Goal: Information Seeking & Learning: Learn about a topic

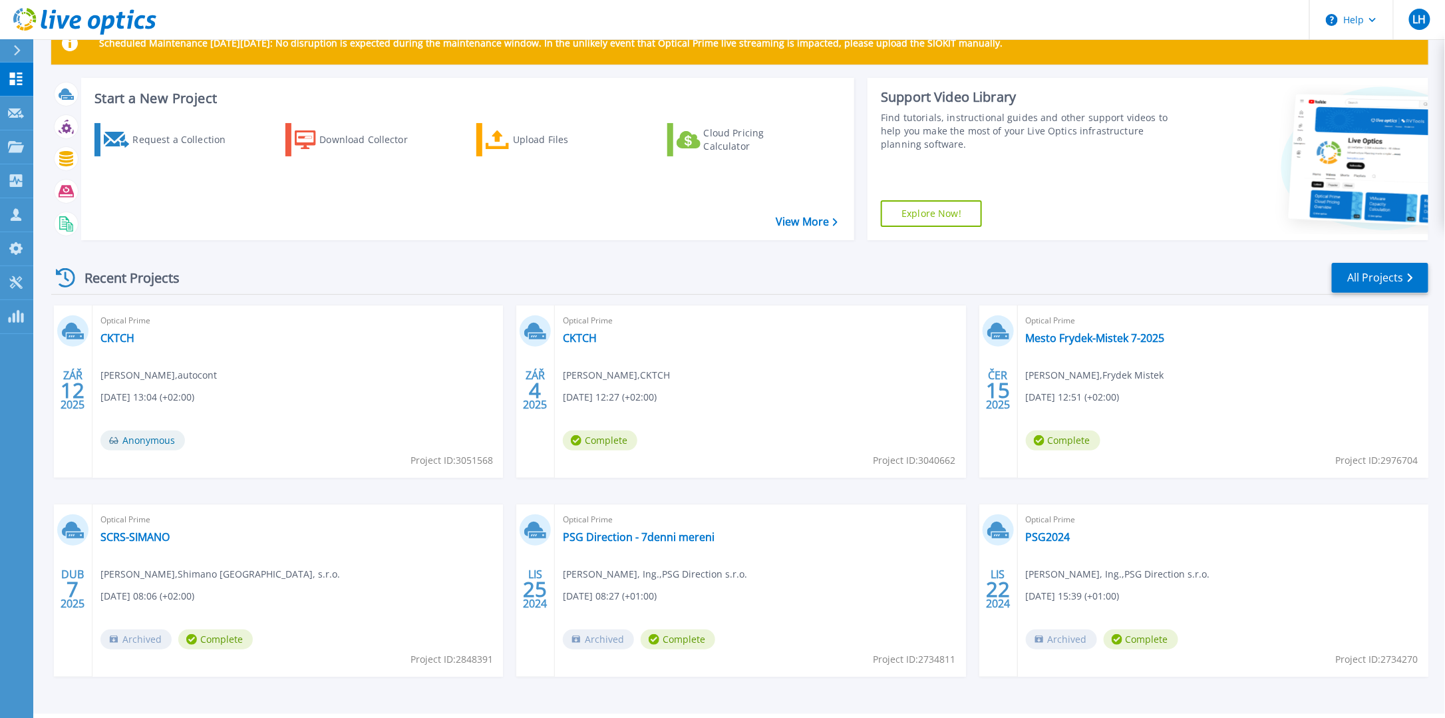
scroll to position [75, 0]
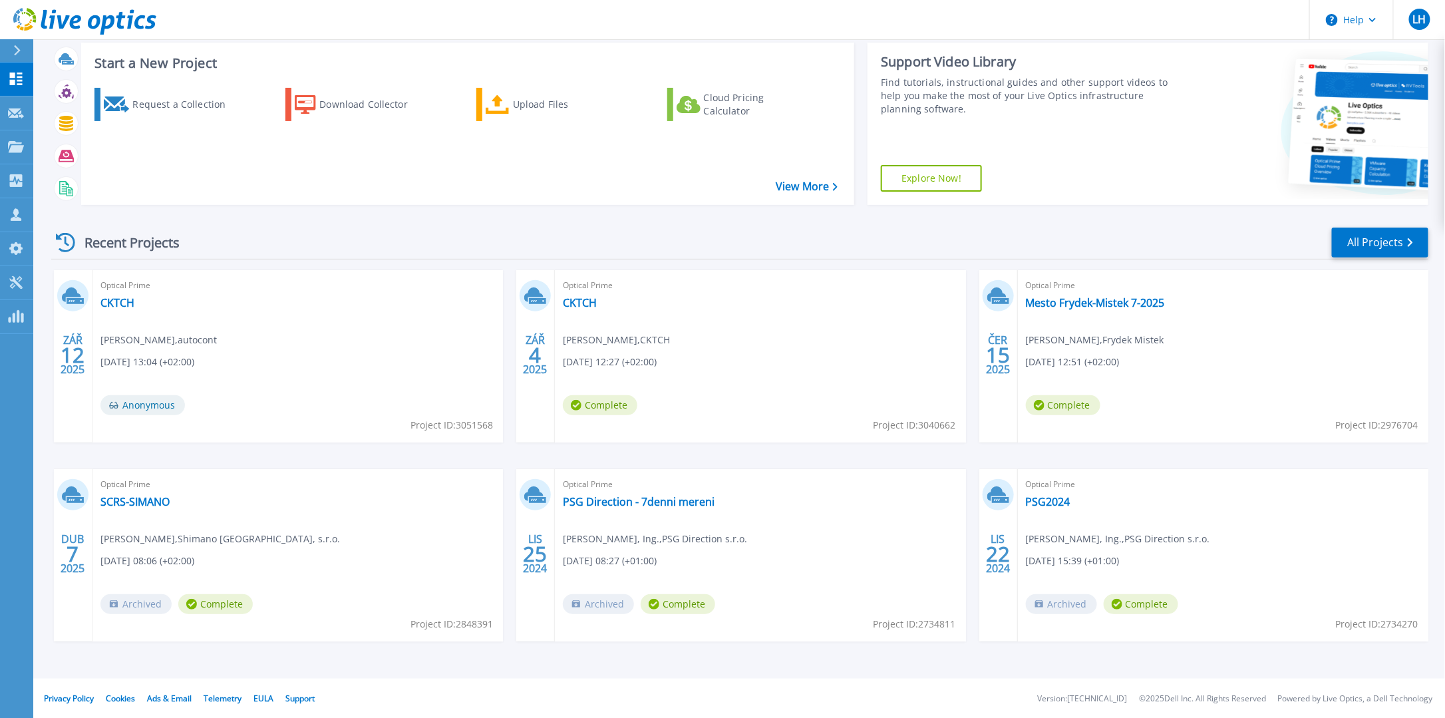
click at [160, 404] on span "Anonymous" at bounding box center [142, 405] width 84 height 20
click at [120, 303] on link "CKTCH" at bounding box center [117, 302] width 34 height 13
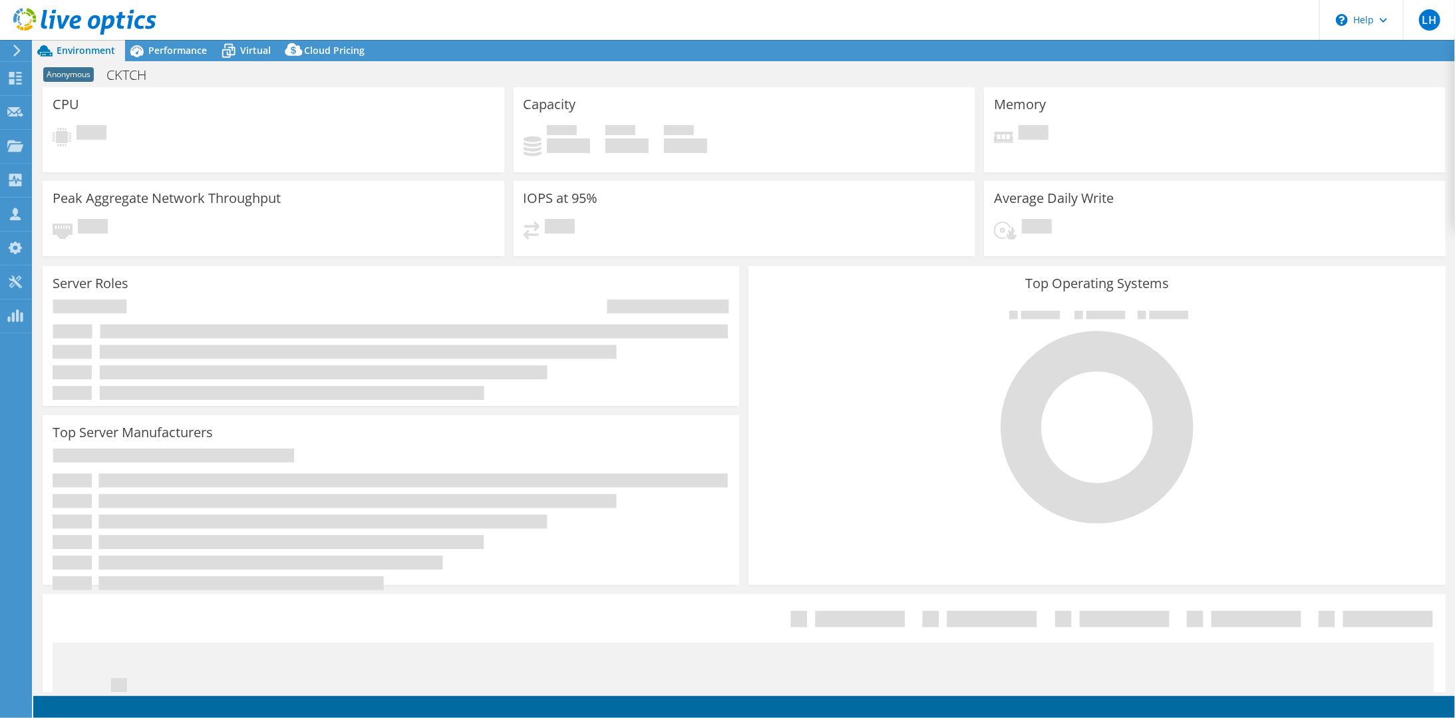
select select "USD"
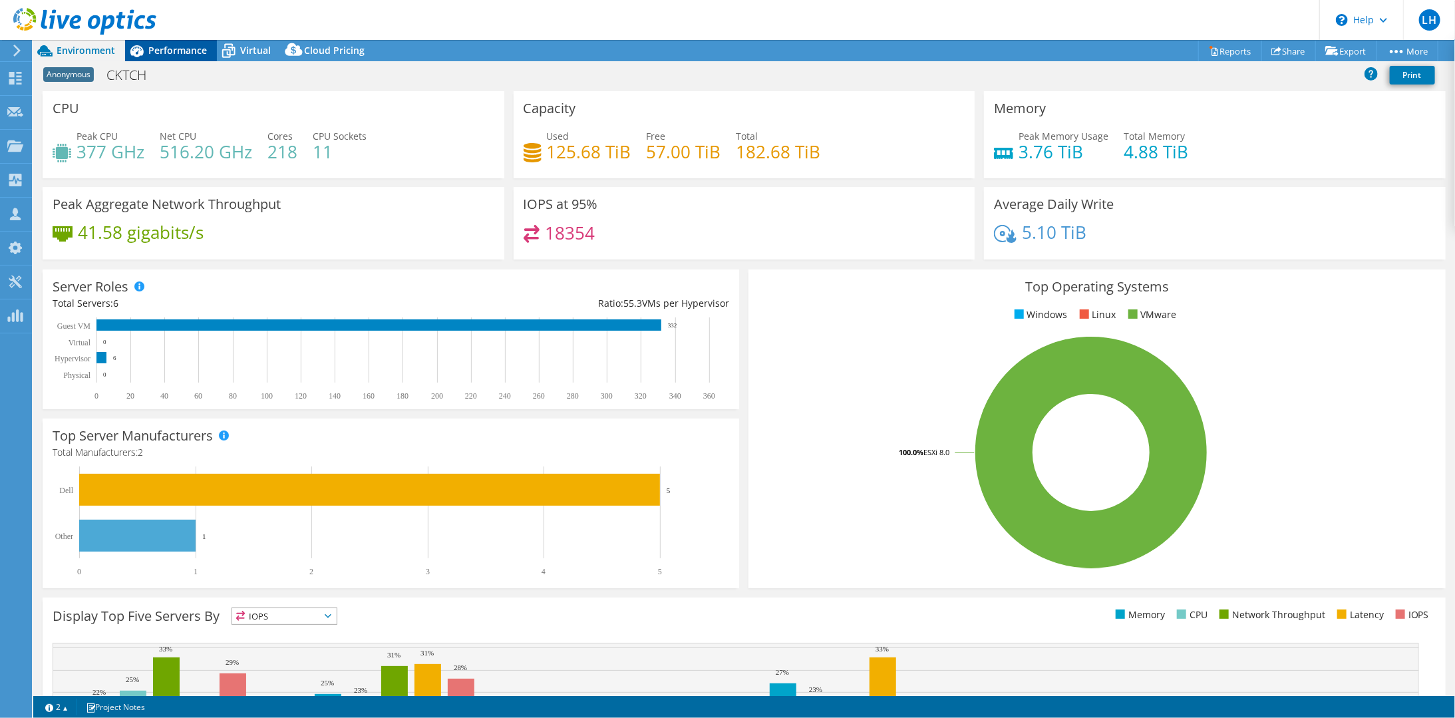
click at [154, 53] on span "Performance" at bounding box center [177, 50] width 59 height 13
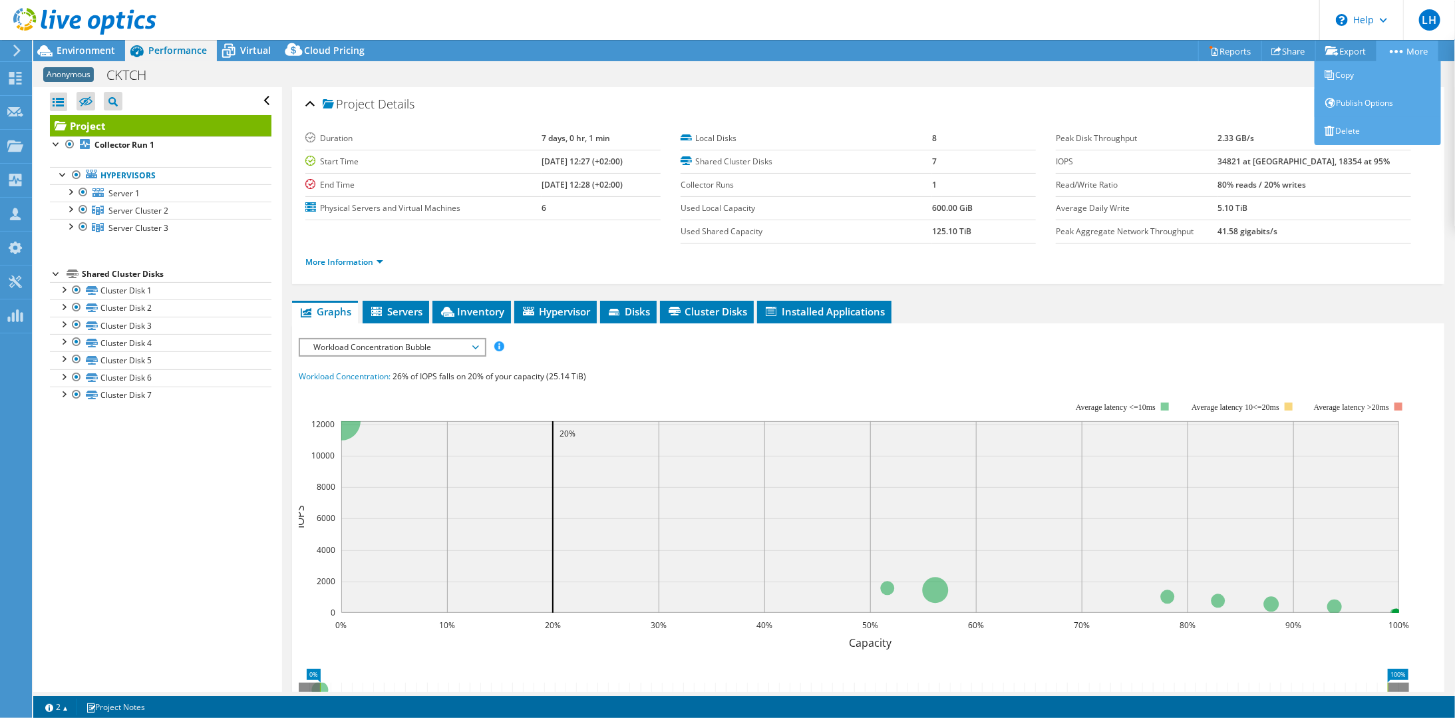
click at [1392, 50] on icon at bounding box center [1396, 51] width 13 height 3
click at [1382, 104] on link "Publish Options" at bounding box center [1377, 103] width 126 height 28
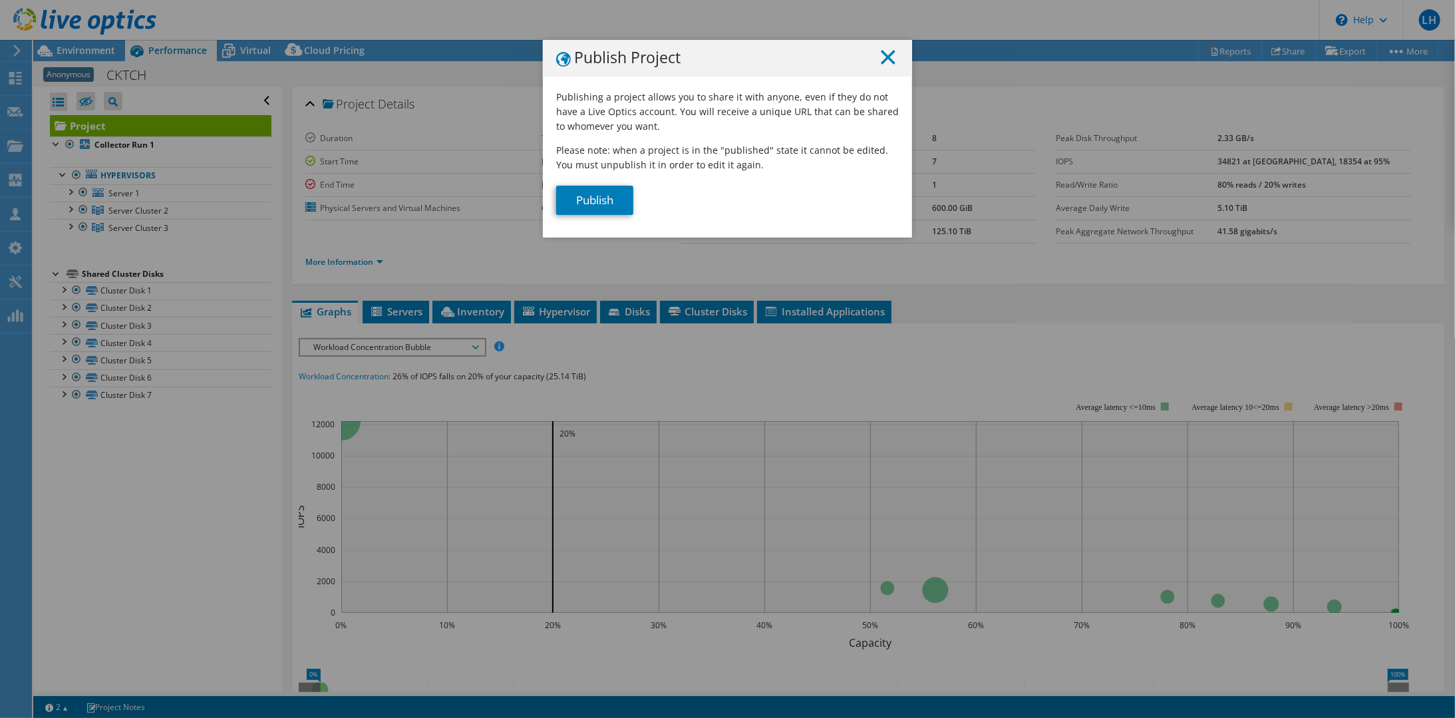
click at [883, 56] on line at bounding box center [887, 57] width 13 height 13
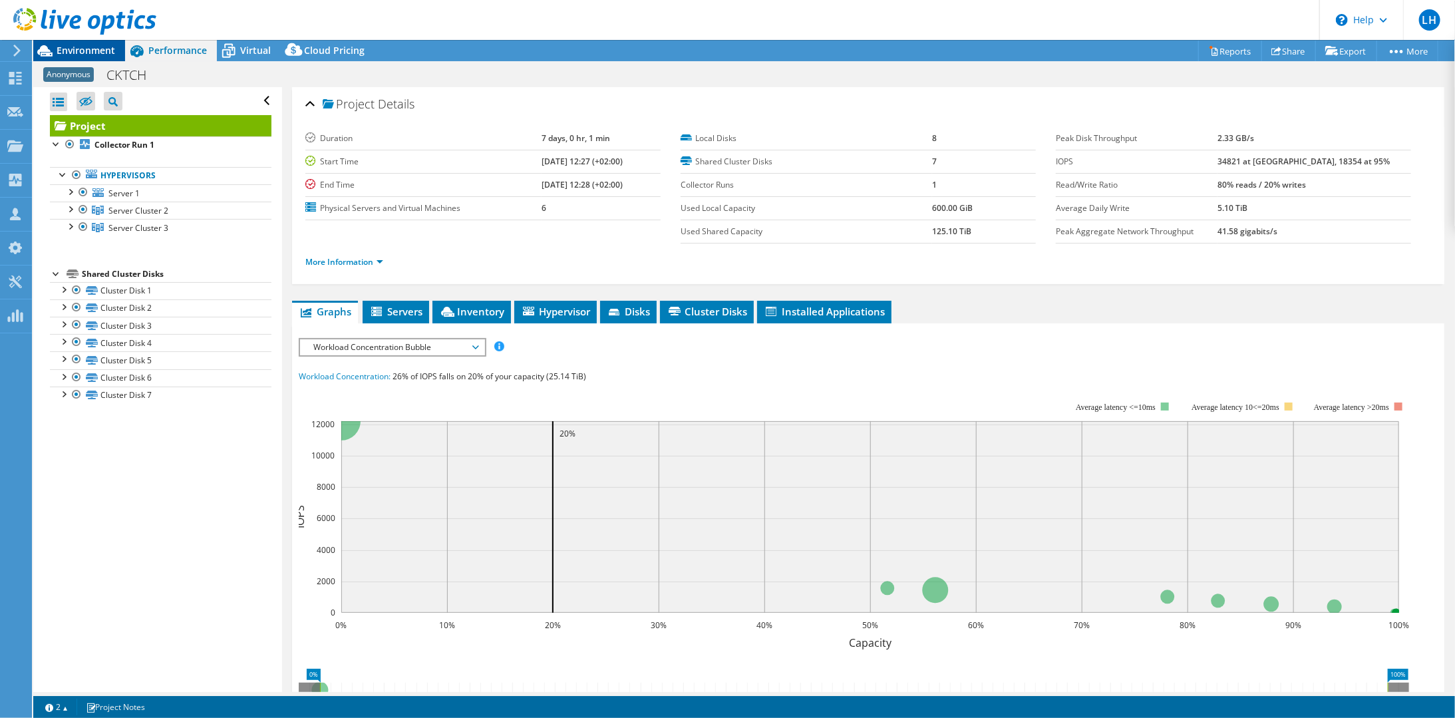
click at [76, 54] on span "Environment" at bounding box center [86, 50] width 59 height 13
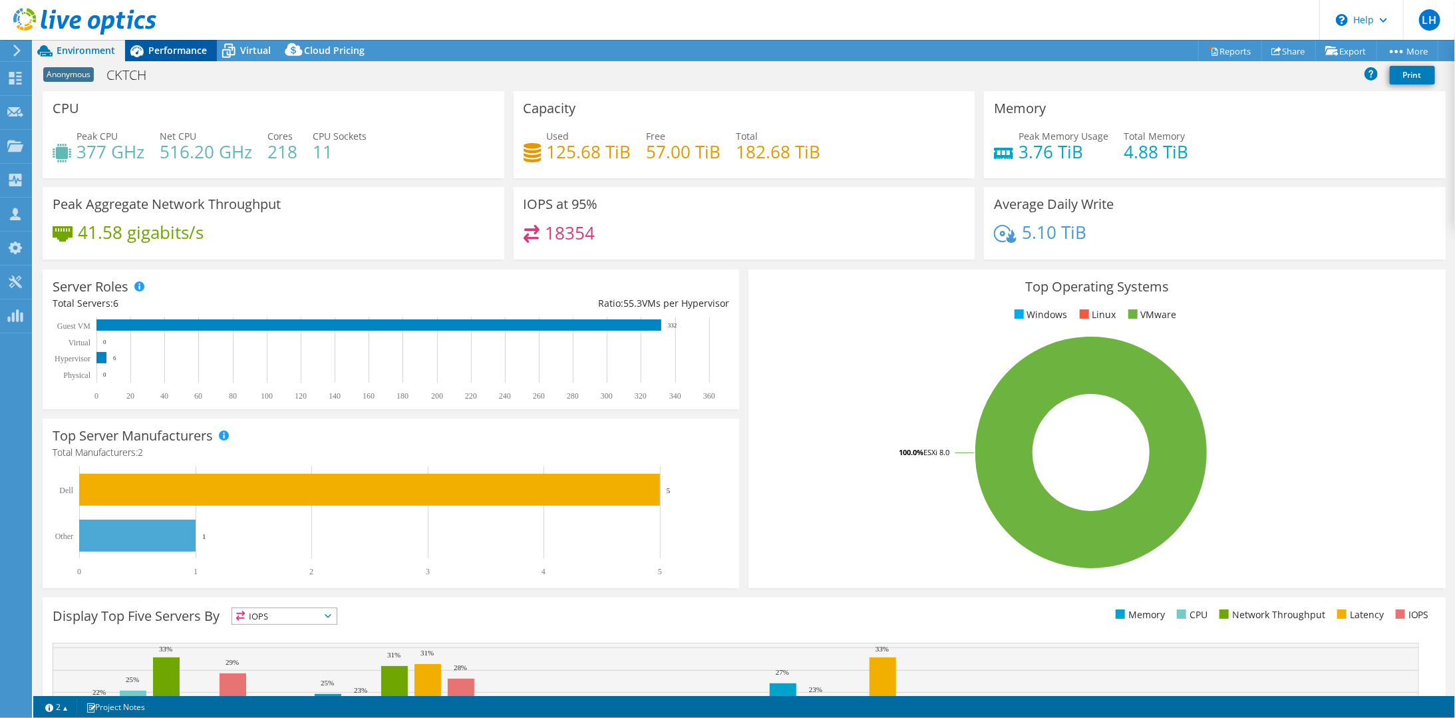
click at [178, 51] on span "Performance" at bounding box center [177, 50] width 59 height 13
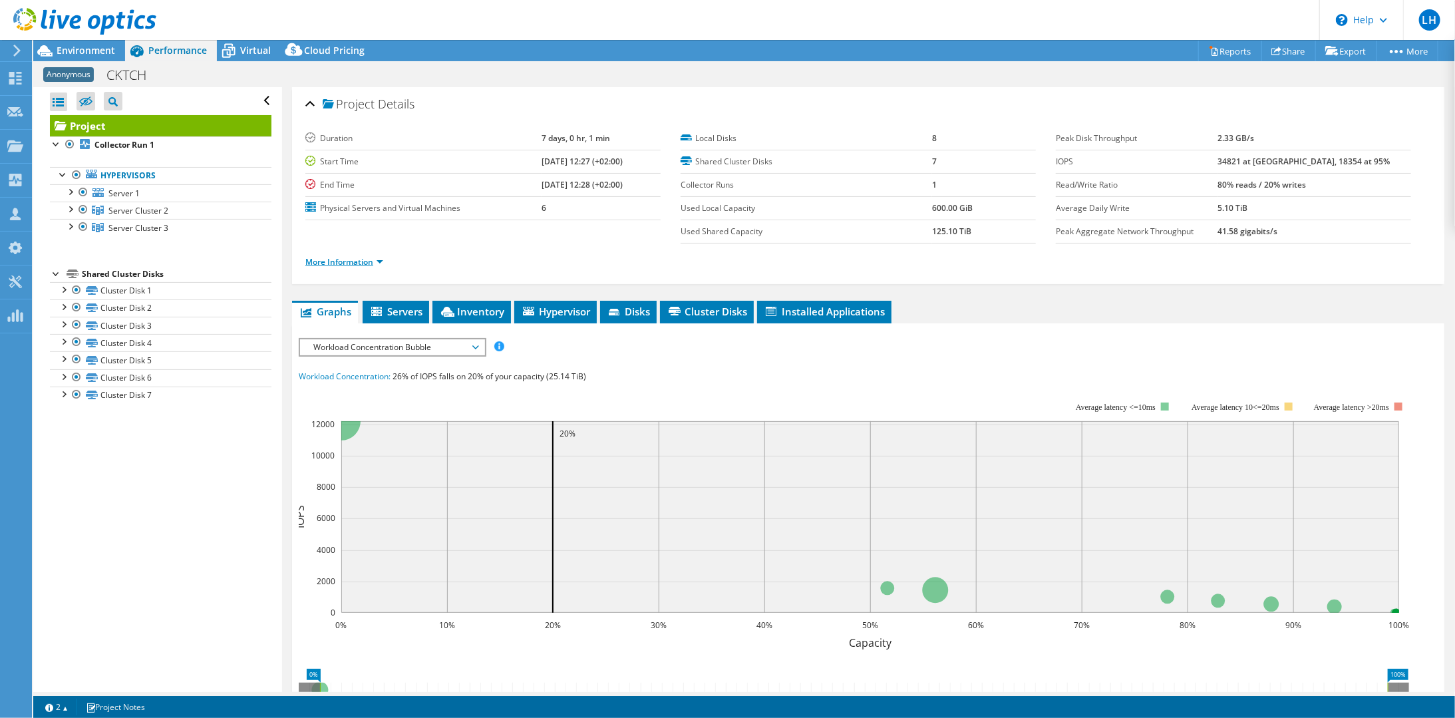
click at [361, 257] on link "More Information" at bounding box center [344, 261] width 78 height 11
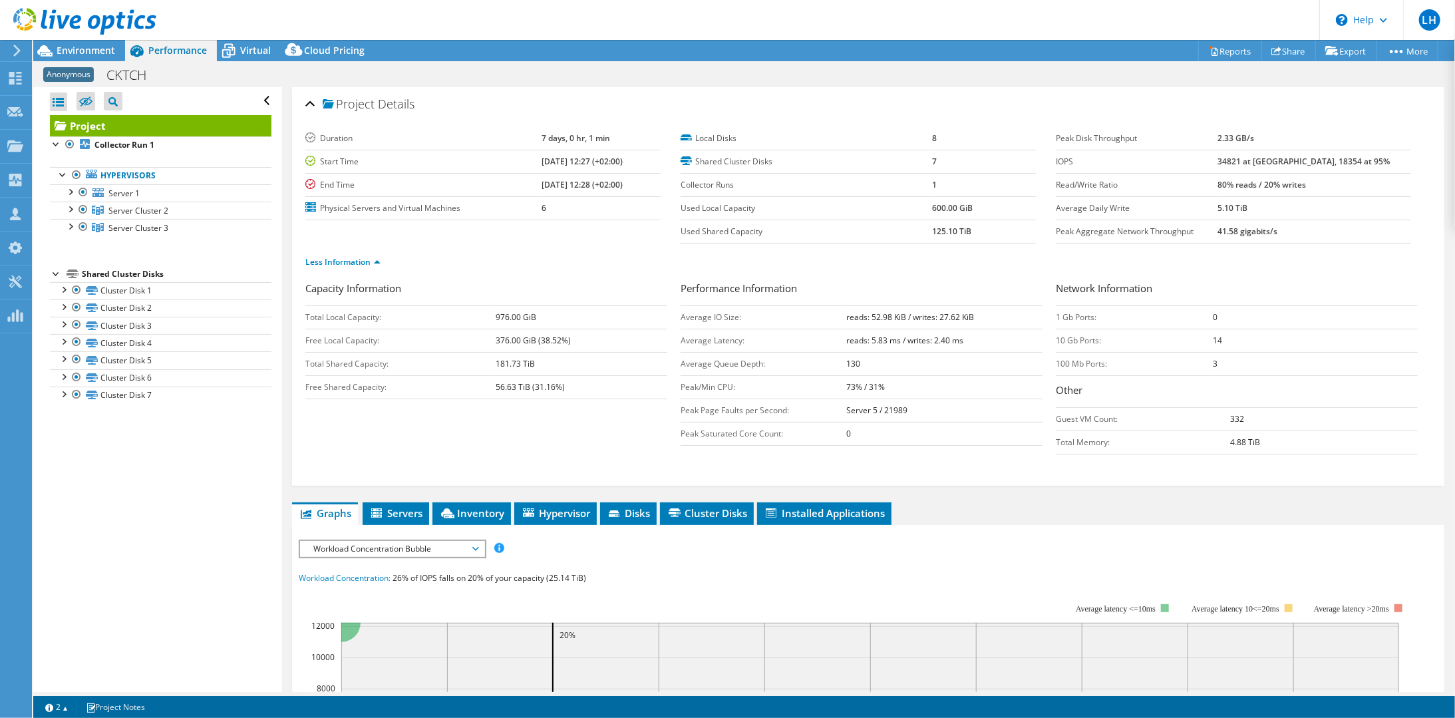
drag, startPoint x: 99, startPoint y: 139, endPoint x: 466, endPoint y: 439, distance: 474.1
click at [466, 439] on div "Capacity Information Total Local Capacity: 976.00 GiB Free Local Capacity: 376.…" at bounding box center [867, 371] width 1125 height 180
click at [69, 227] on div at bounding box center [69, 225] width 13 height 13
click at [71, 209] on div at bounding box center [69, 208] width 13 height 13
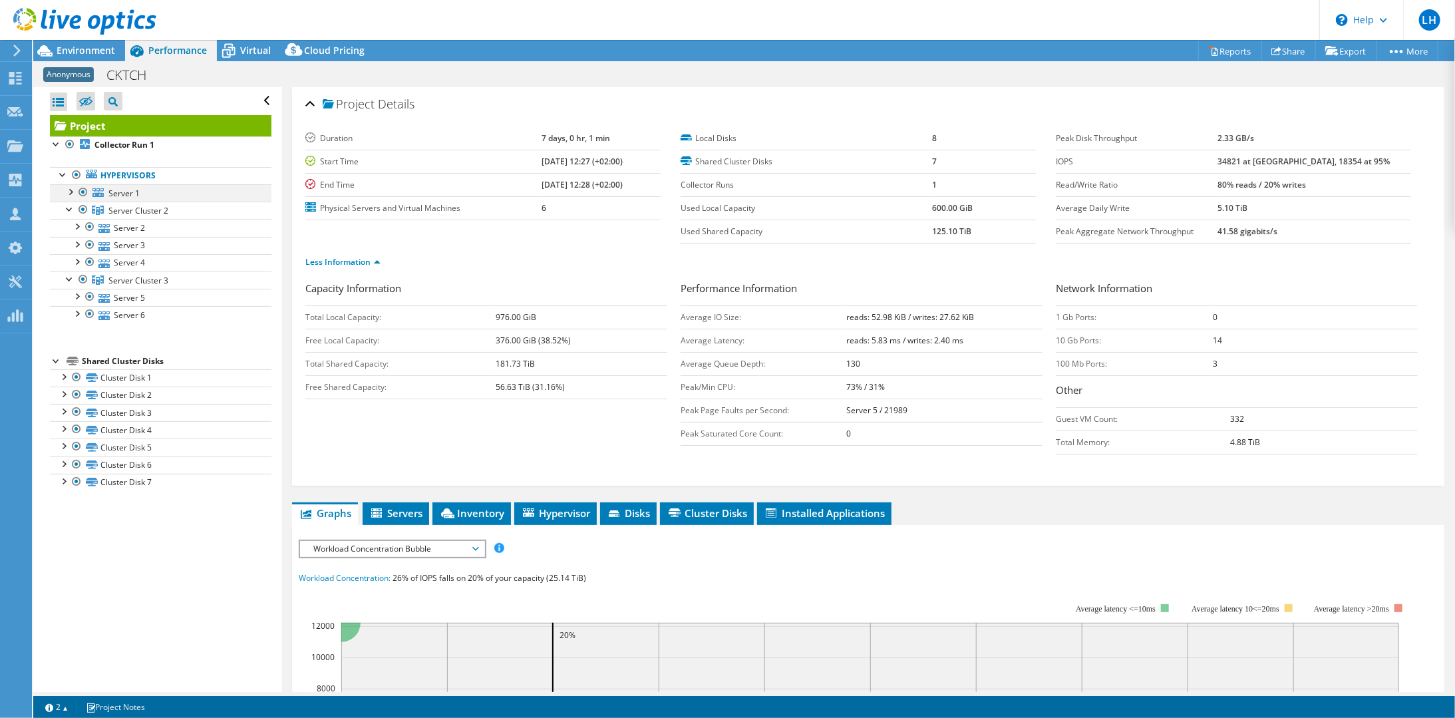
click at [84, 190] on div at bounding box center [82, 192] width 13 height 16
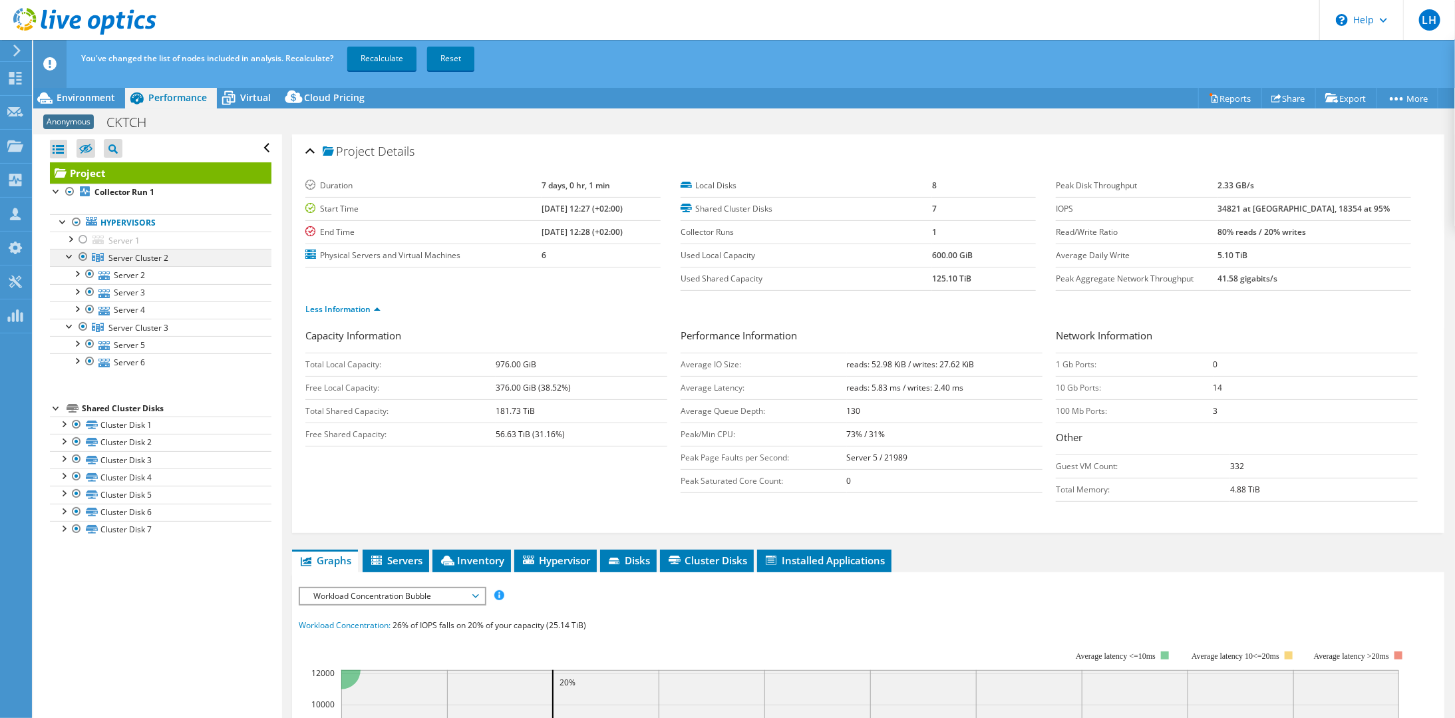
click at [83, 253] on div at bounding box center [82, 257] width 13 height 16
click at [384, 57] on link "Recalculate" at bounding box center [381, 59] width 69 height 24
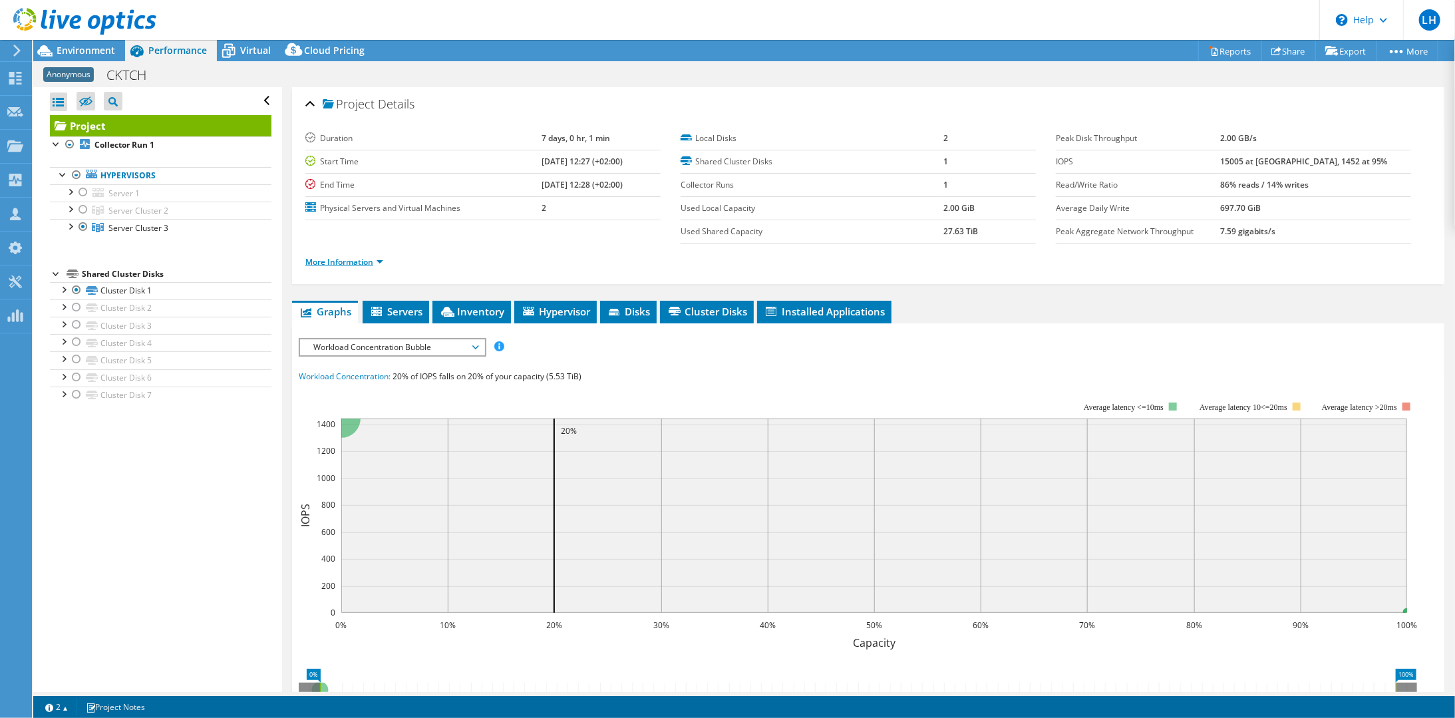
click at [363, 256] on link "More Information" at bounding box center [344, 261] width 78 height 11
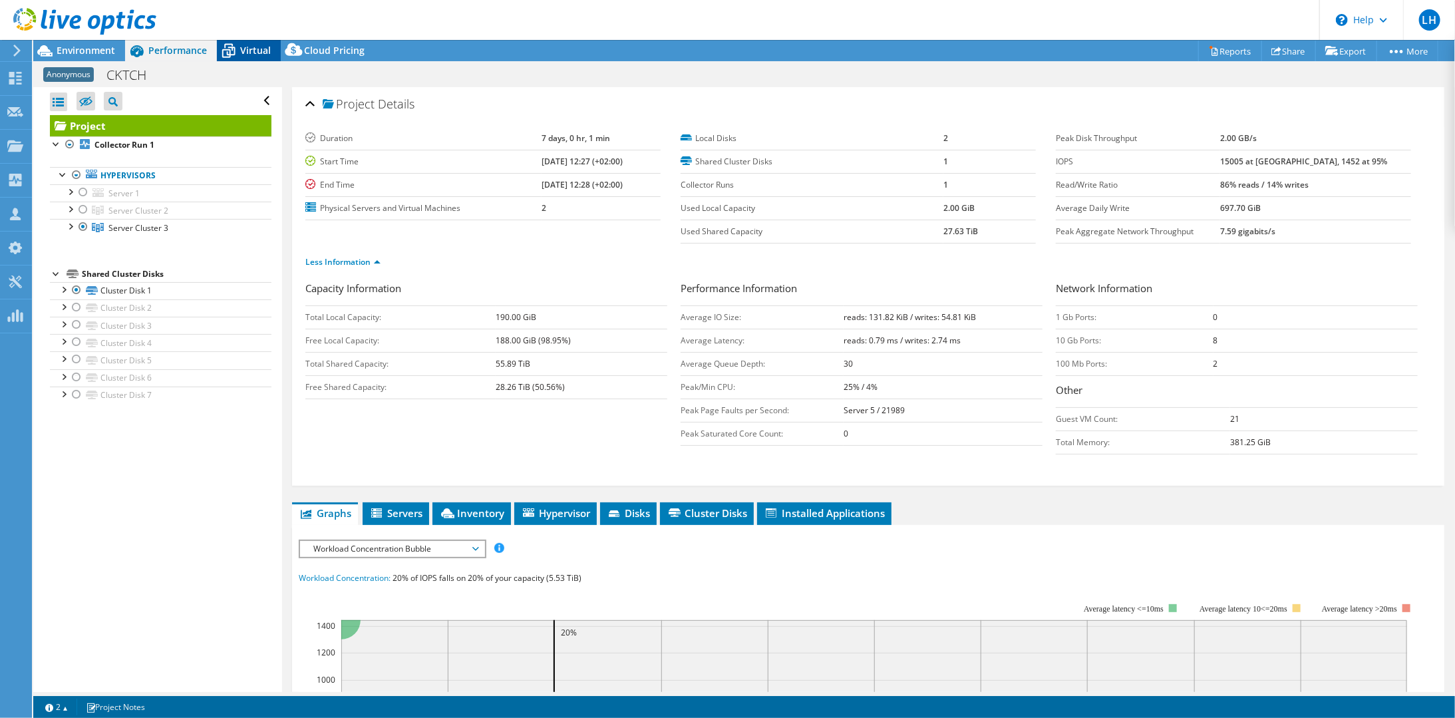
click at [255, 51] on span "Virtual" at bounding box center [255, 50] width 31 height 13
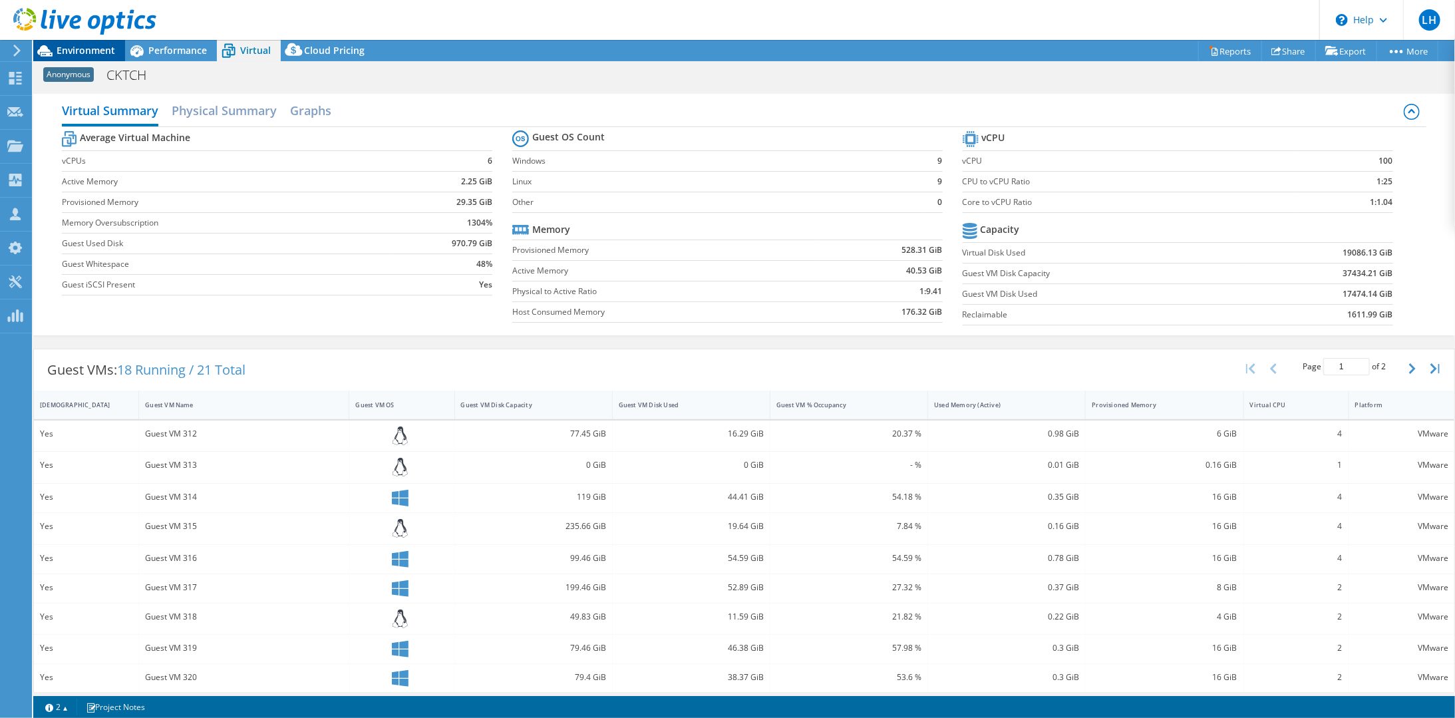
click at [92, 53] on span "Environment" at bounding box center [86, 50] width 59 height 13
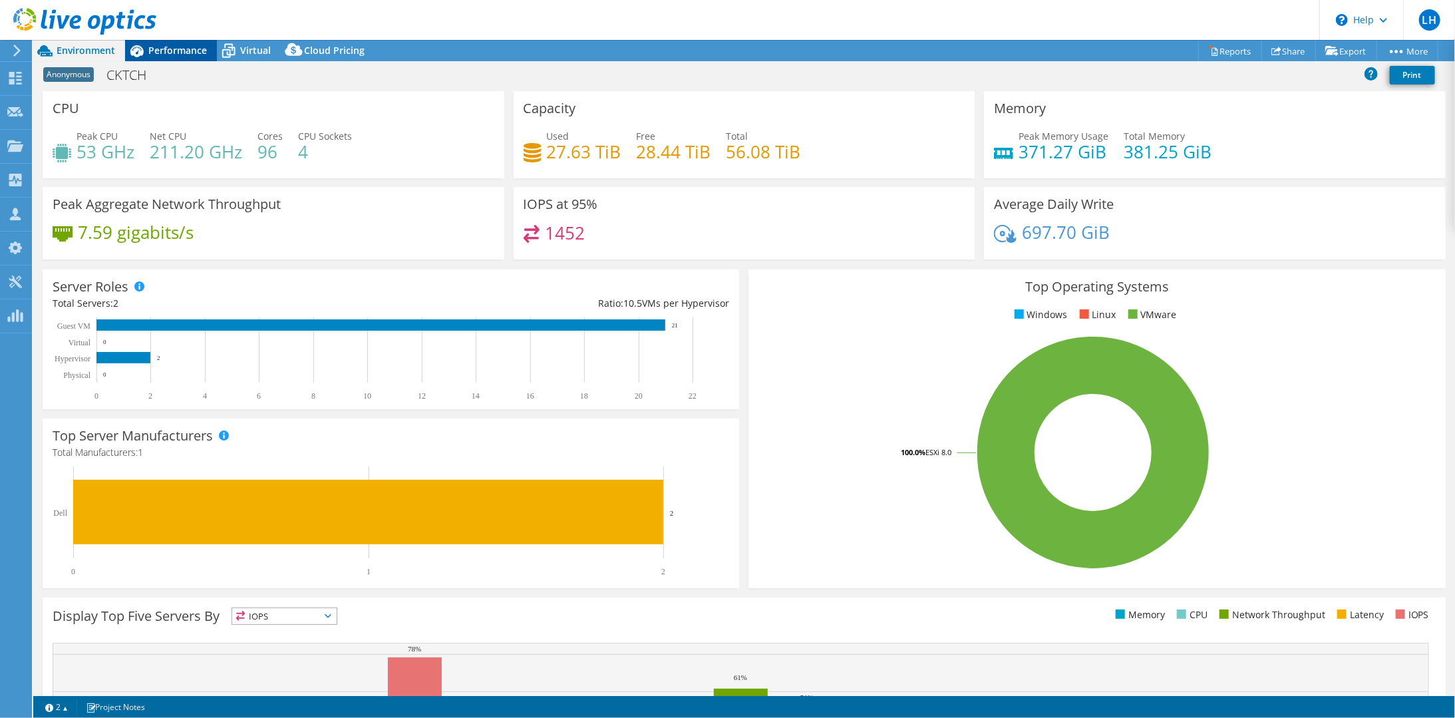
click at [156, 55] on span "Performance" at bounding box center [177, 50] width 59 height 13
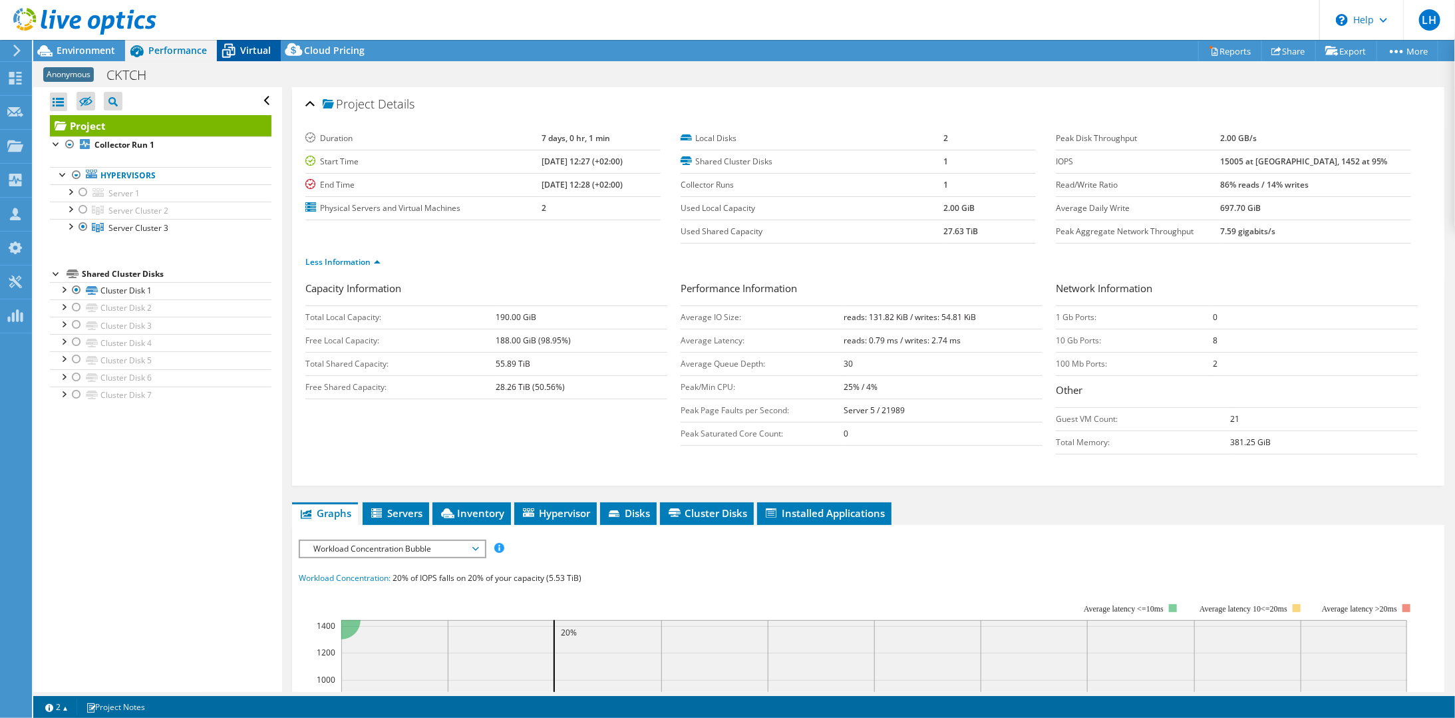
click at [267, 44] on span "Virtual" at bounding box center [255, 50] width 31 height 13
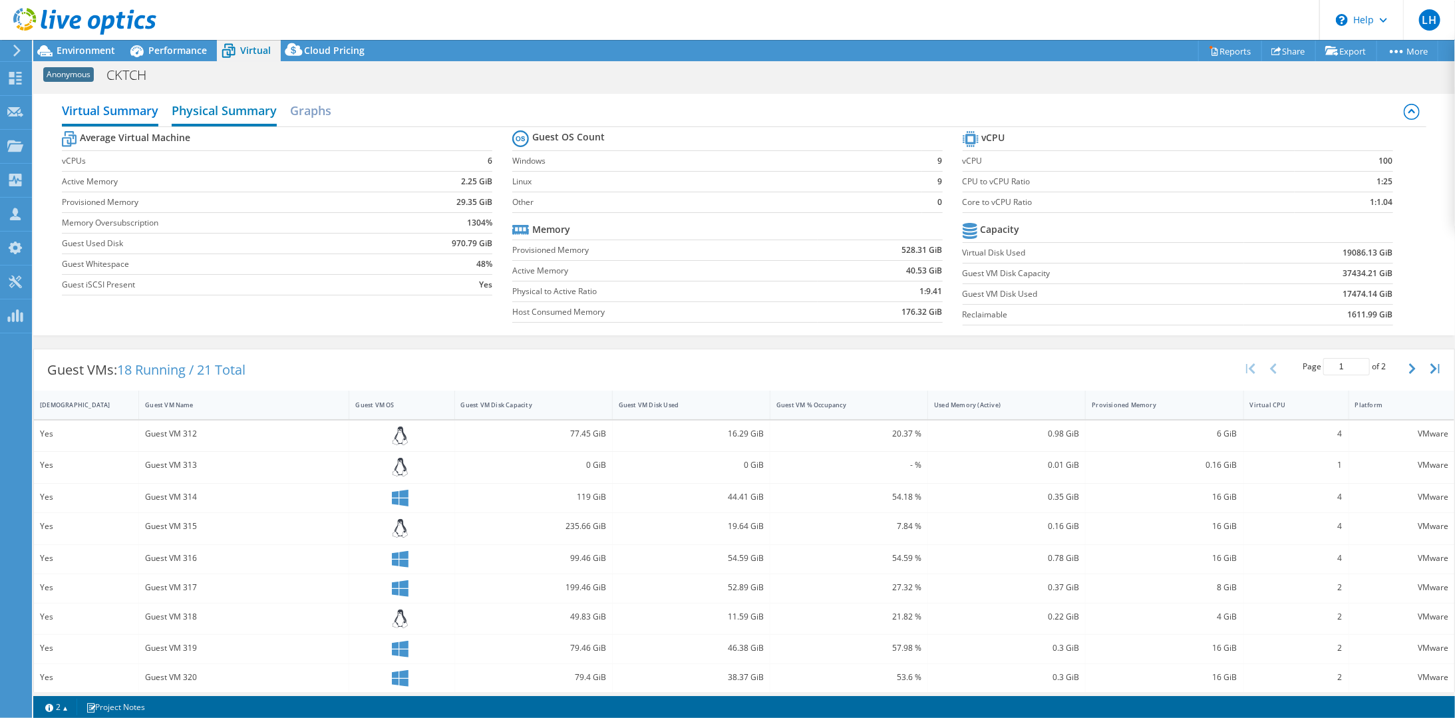
click at [257, 112] on h2 "Physical Summary" at bounding box center [224, 111] width 105 height 29
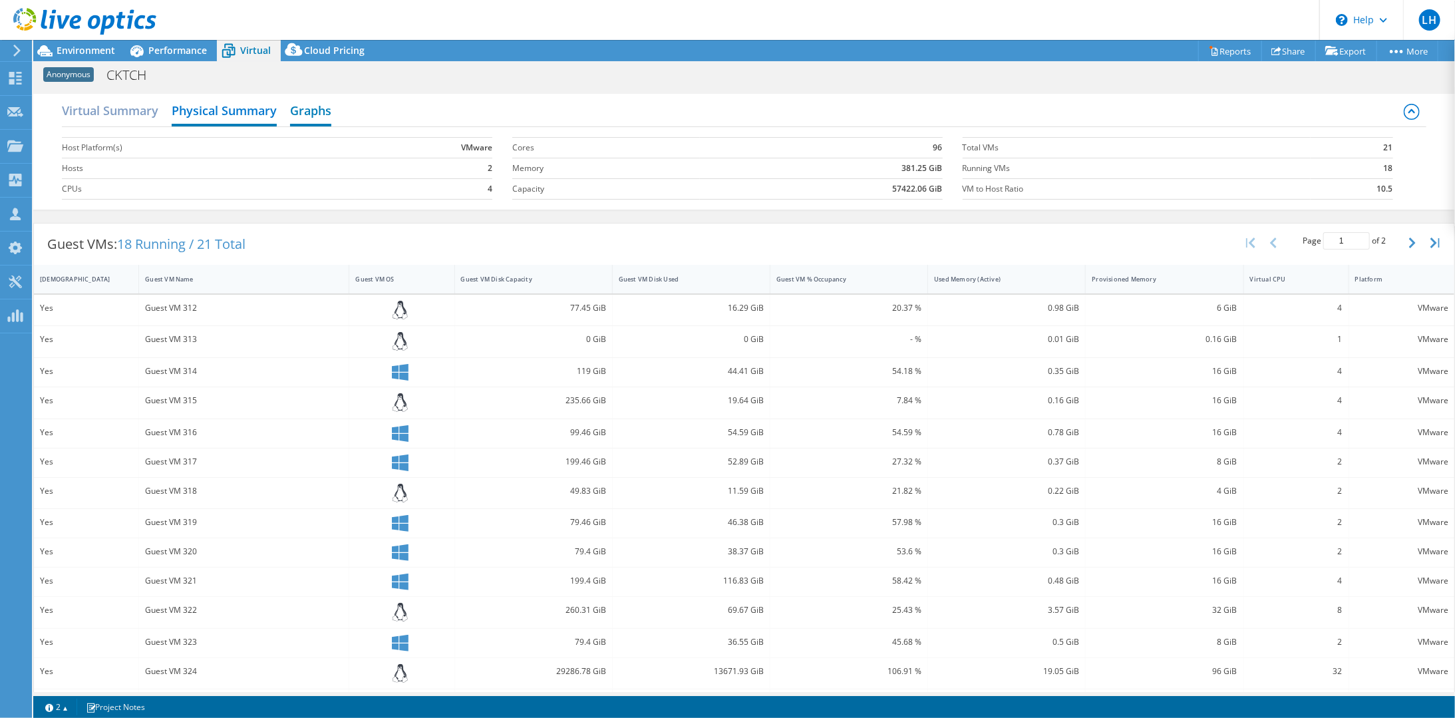
click at [303, 110] on h2 "Graphs" at bounding box center [310, 111] width 41 height 29
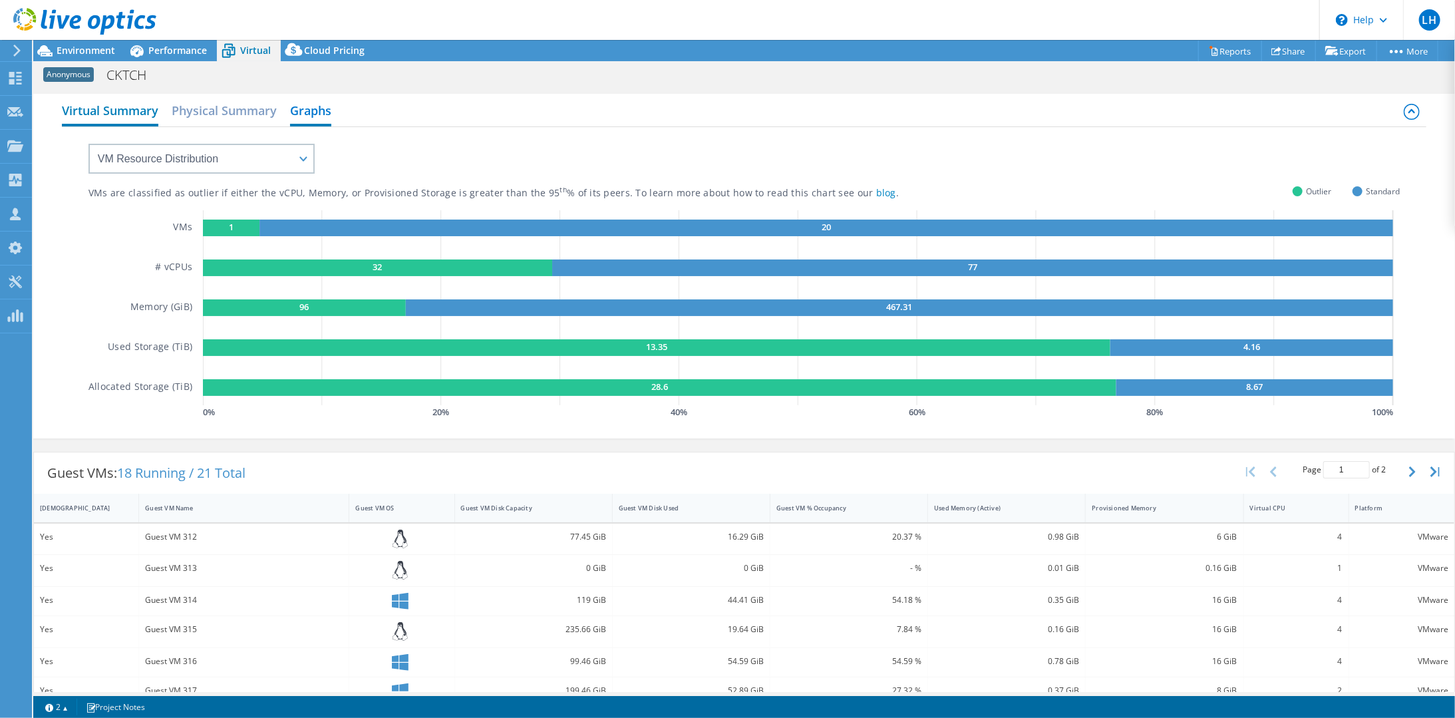
click at [106, 112] on h2 "Virtual Summary" at bounding box center [110, 111] width 96 height 29
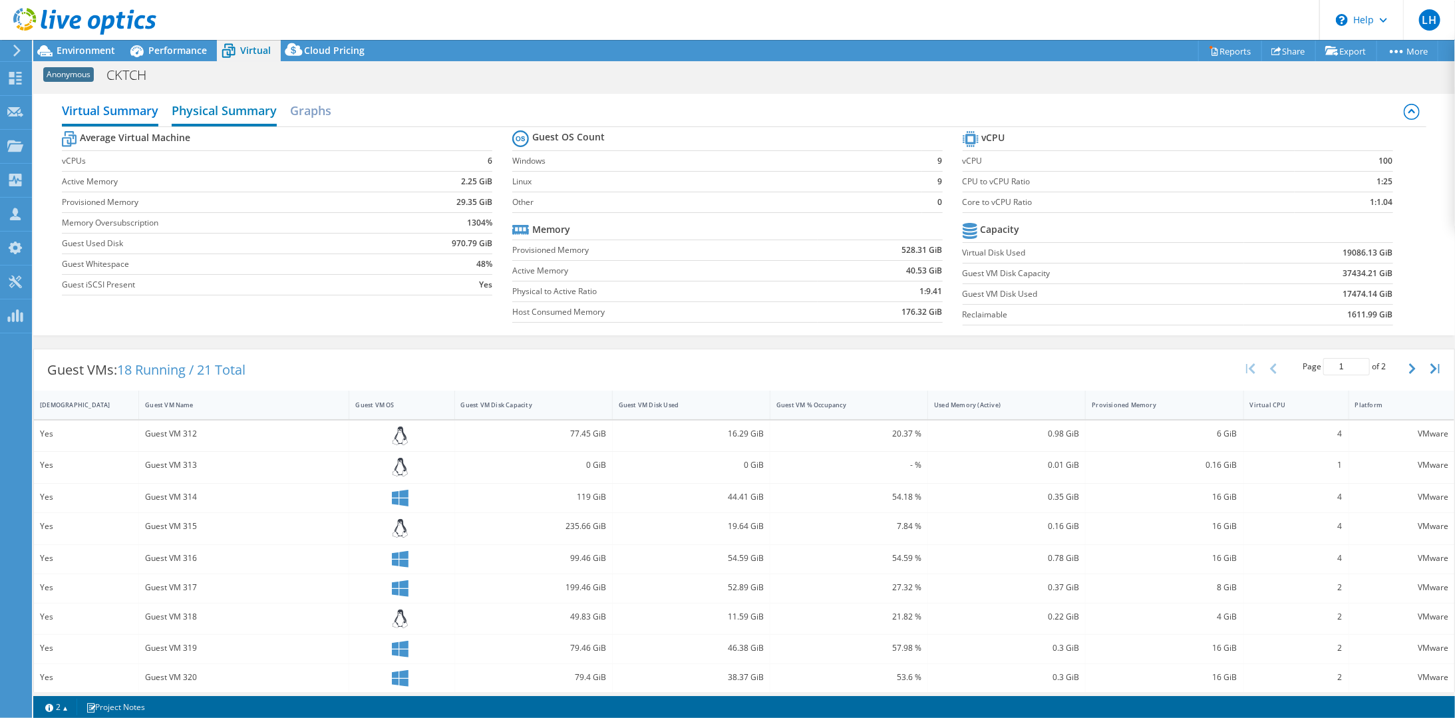
click at [184, 108] on h2 "Physical Summary" at bounding box center [224, 111] width 105 height 29
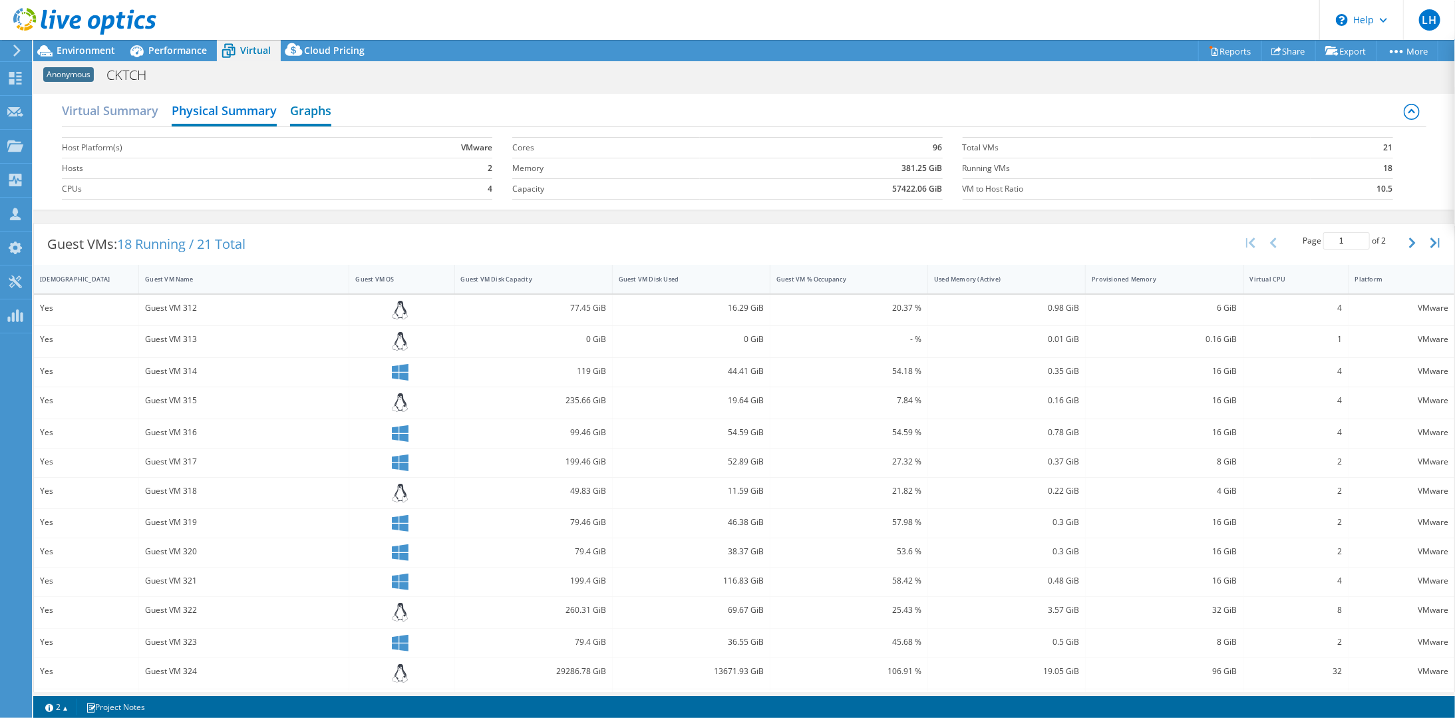
click at [292, 111] on h2 "Graphs" at bounding box center [310, 111] width 41 height 29
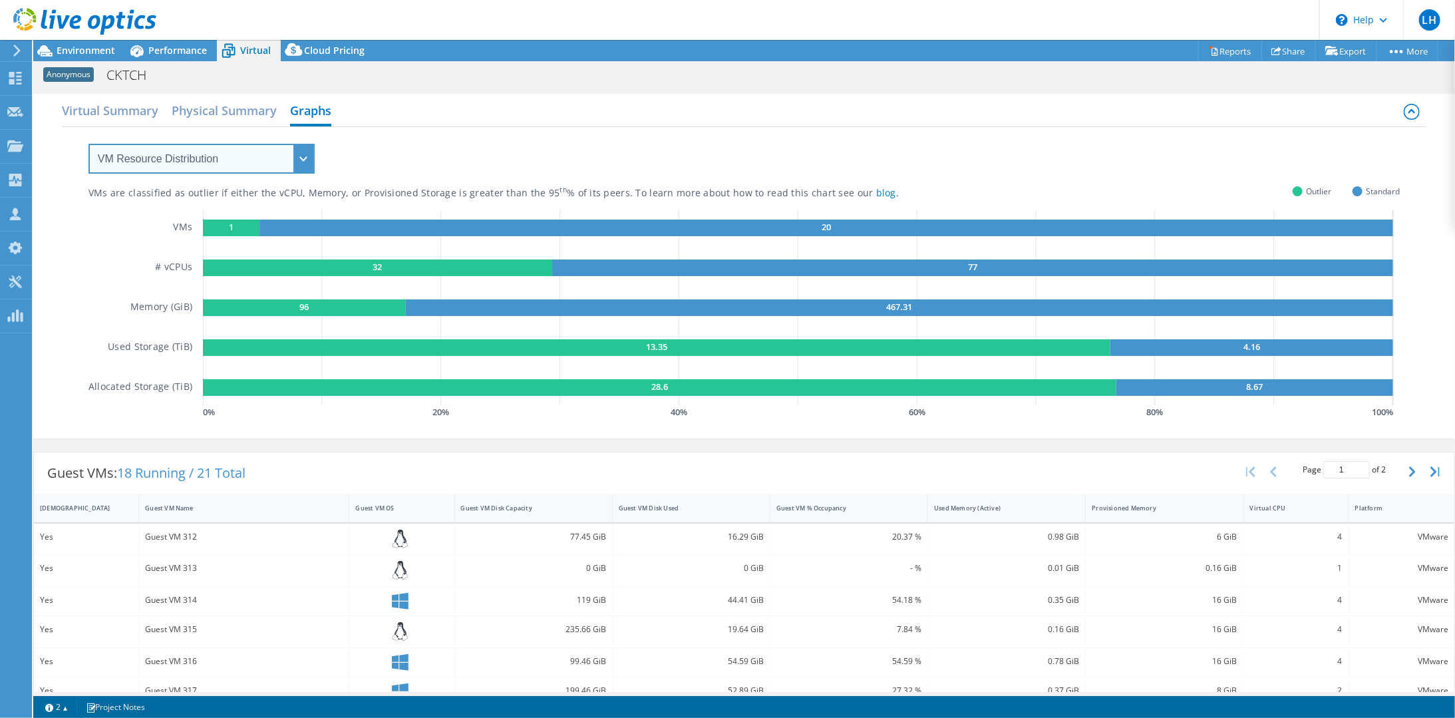
click at [204, 157] on select "VM Resource Distribution Provisioning Contrast Over Provisioning" at bounding box center [201, 159] width 226 height 30
select select "Provisioning Contrast"
click at [88, 144] on select "VM Resource Distribution Provisioning Contrast Over Provisioning" at bounding box center [201, 159] width 226 height 30
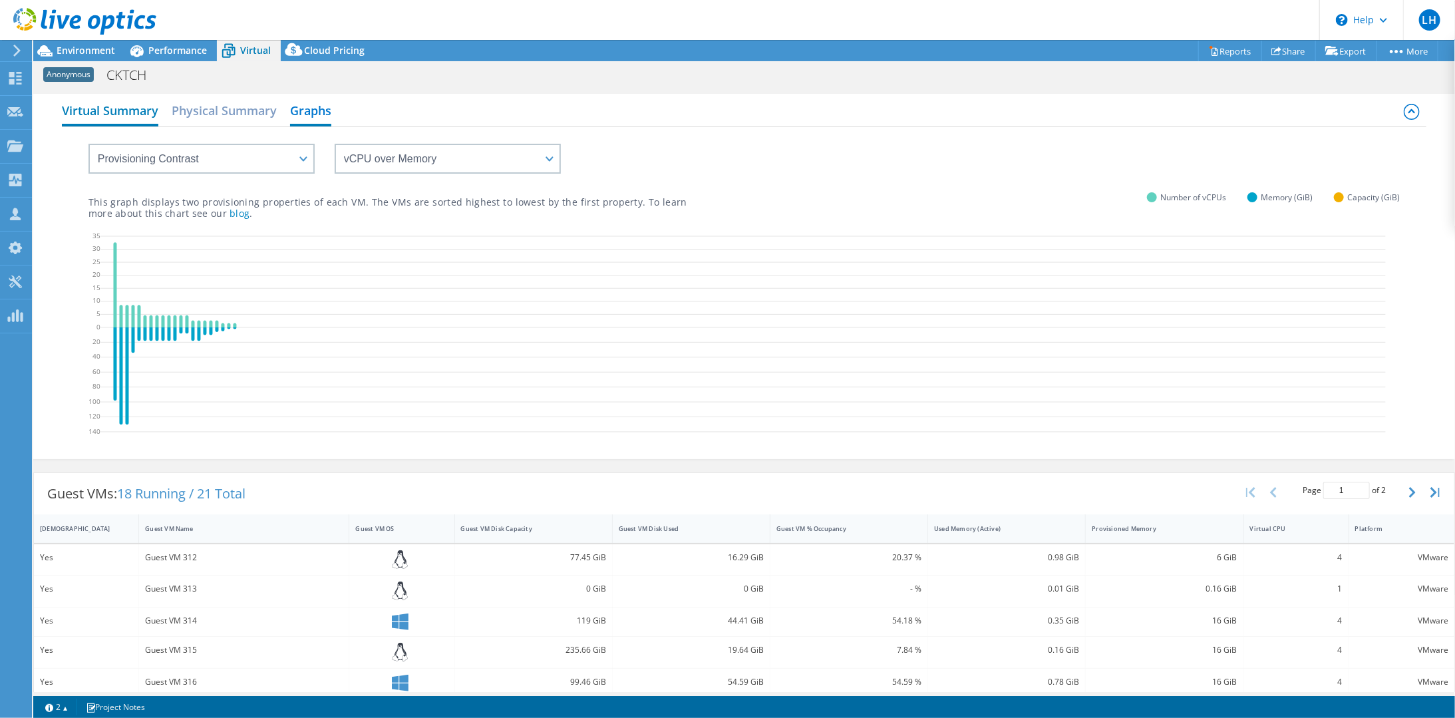
click at [130, 107] on h2 "Virtual Summary" at bounding box center [110, 111] width 96 height 29
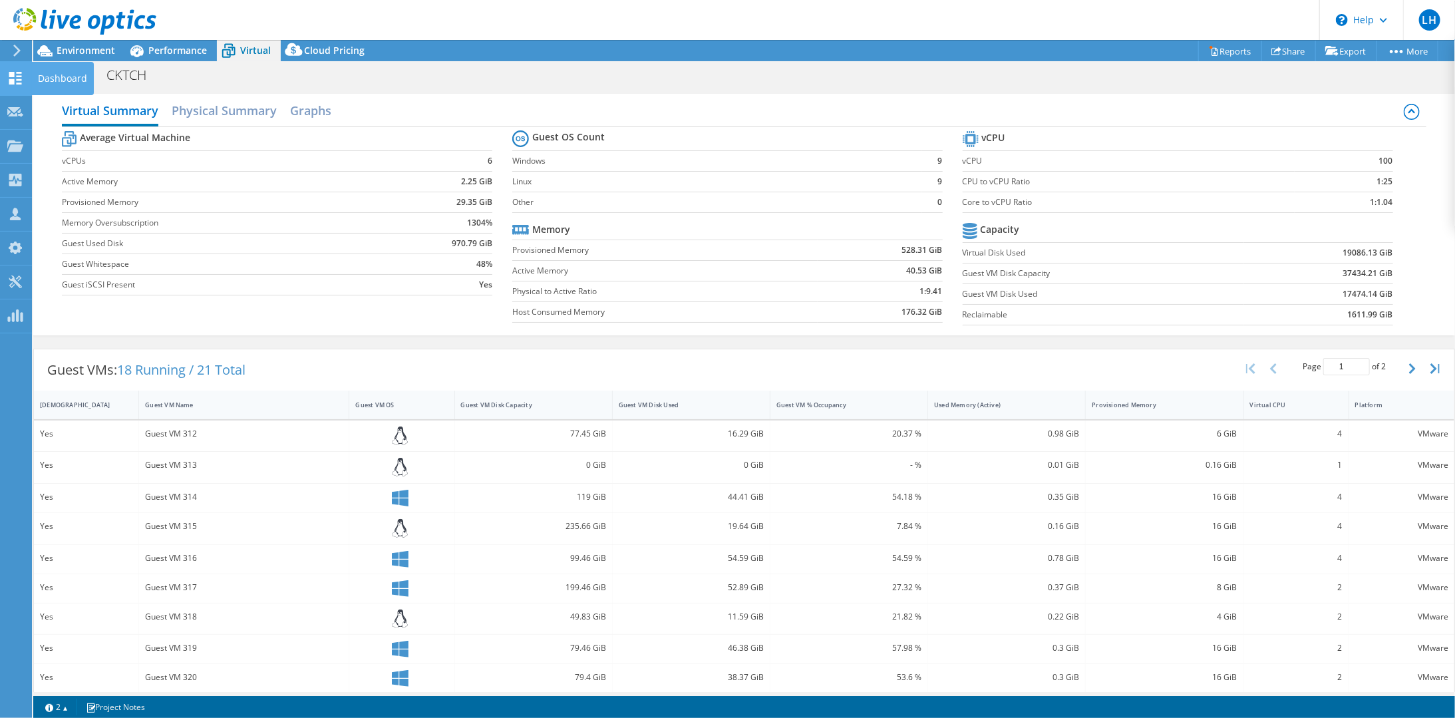
click at [19, 80] on use at bounding box center [15, 78] width 13 height 13
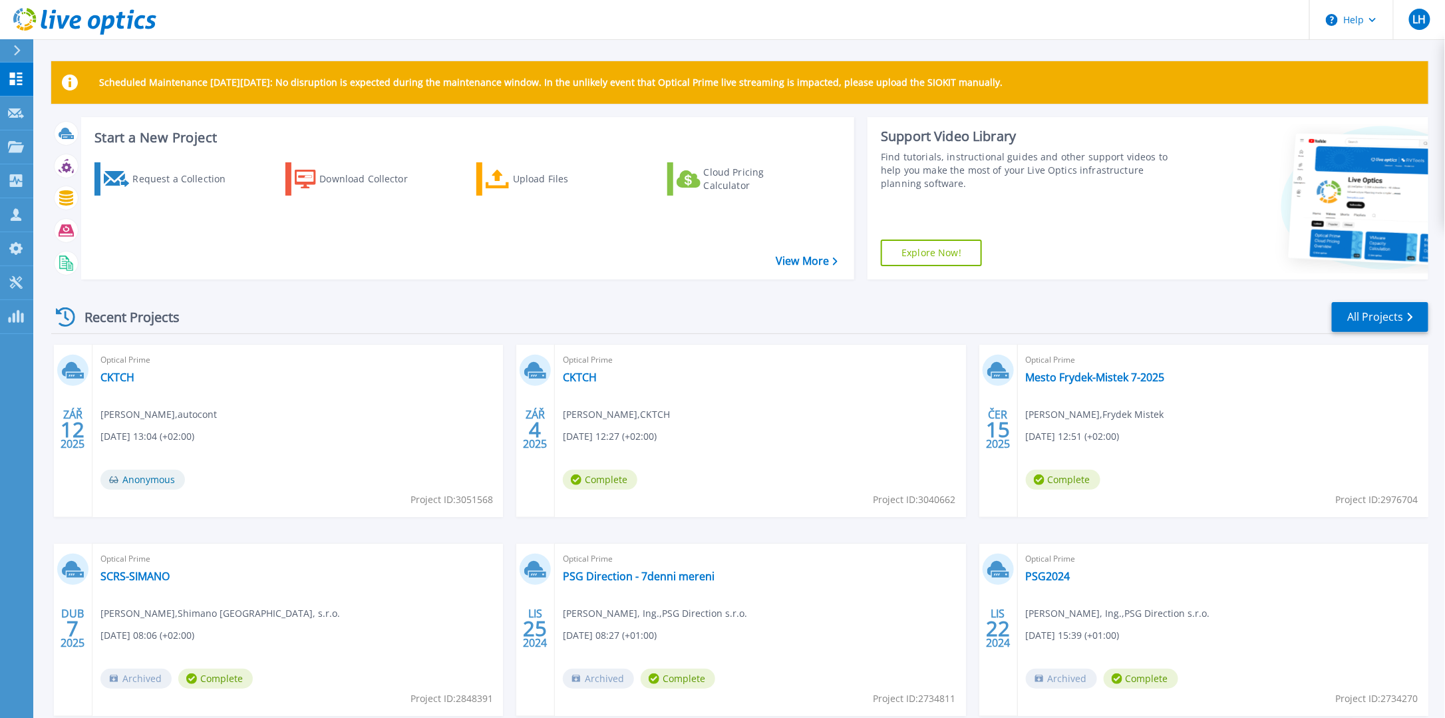
click at [476, 503] on span "Project ID: 3051568" at bounding box center [451, 499] width 82 height 15
copy span "3051568"
click at [464, 502] on span "Project ID: 3051568" at bounding box center [451, 499] width 82 height 15
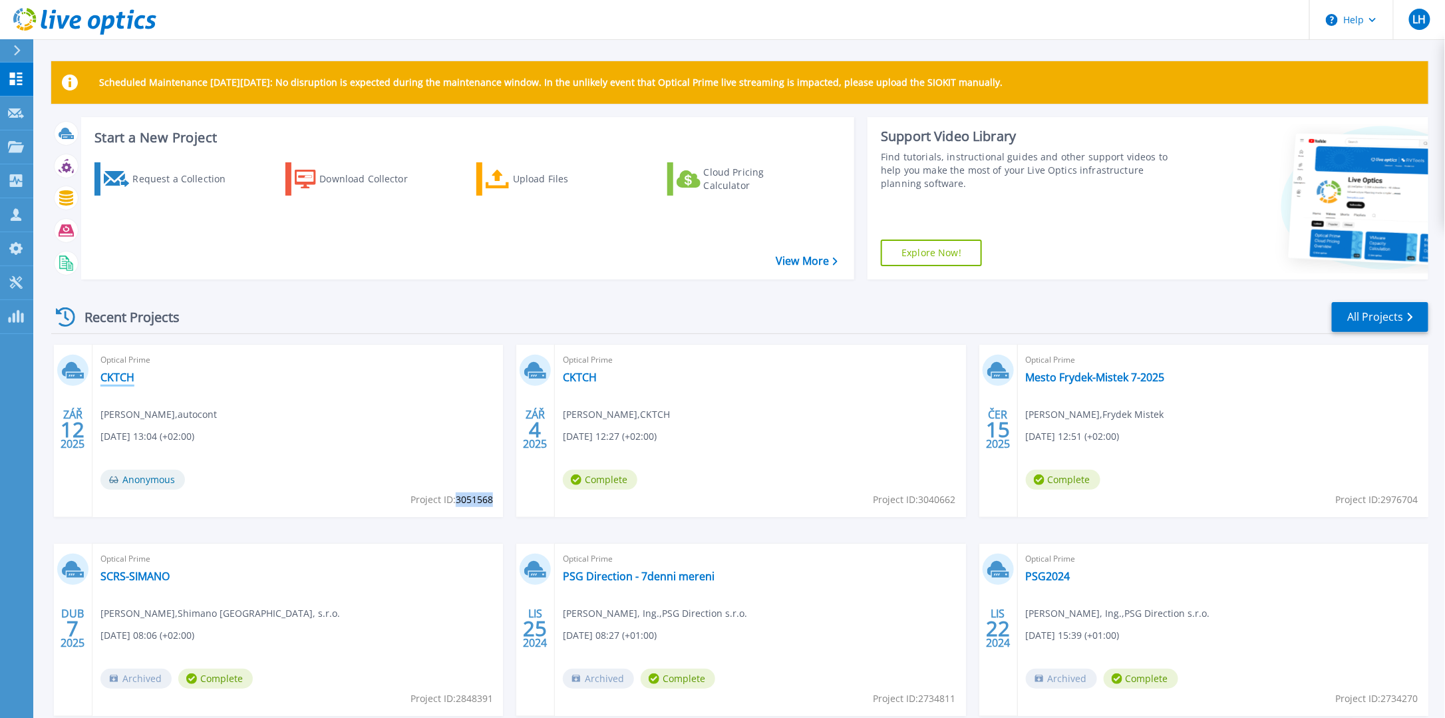
click at [123, 376] on link "CKTCH" at bounding box center [117, 377] width 34 height 13
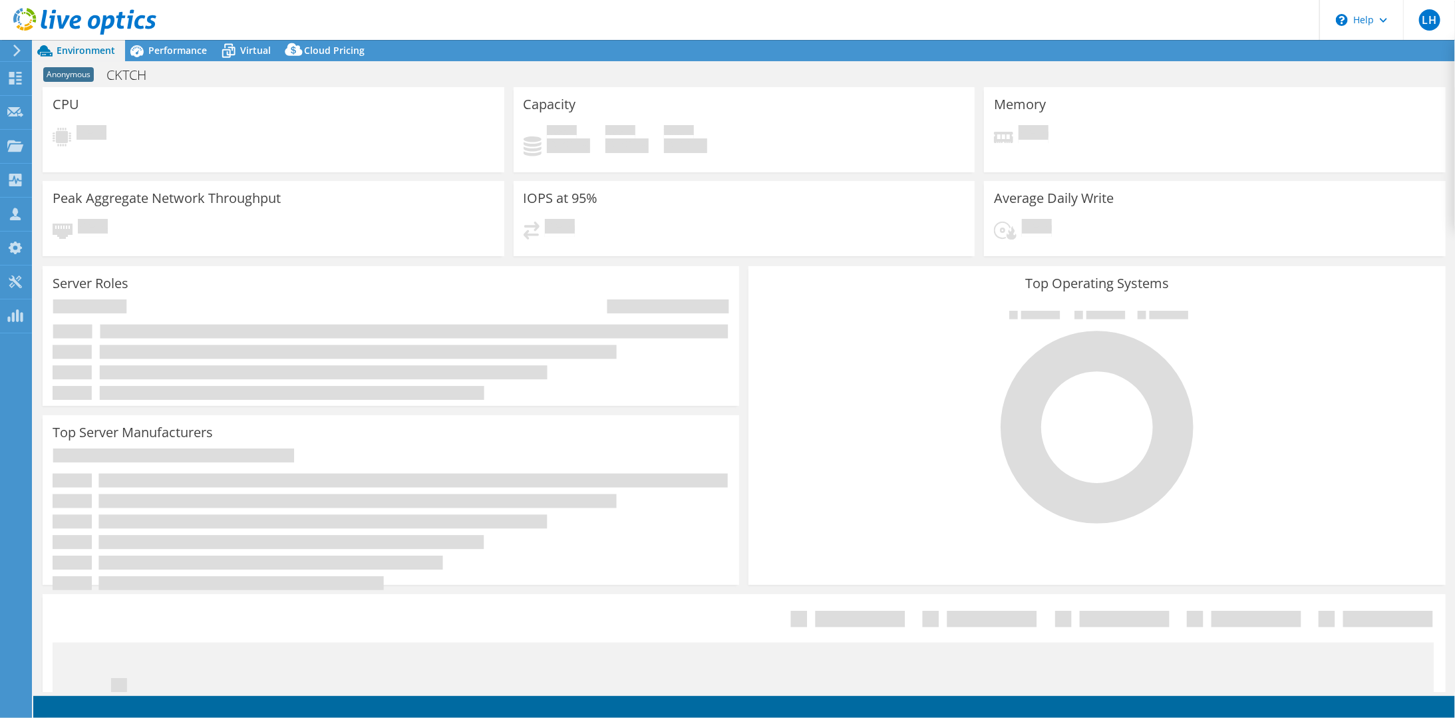
select select "USD"
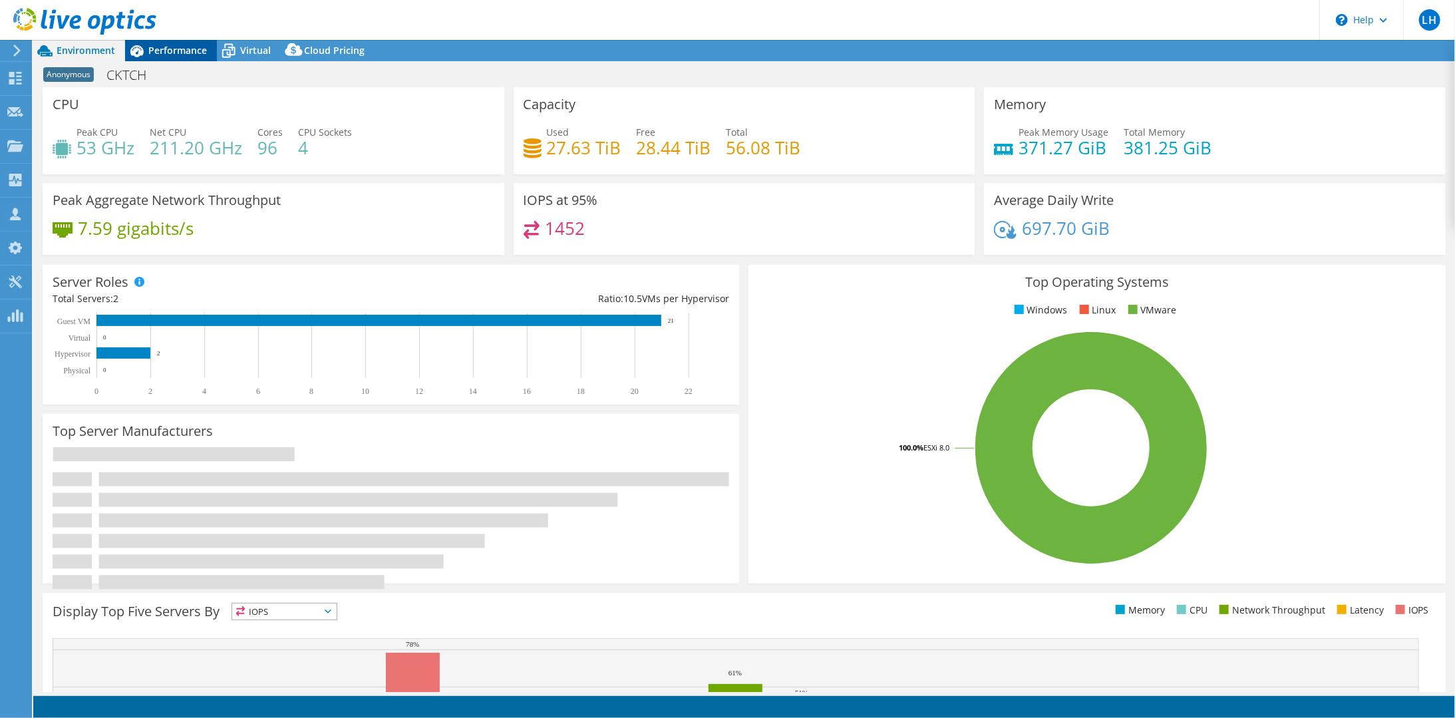
click at [190, 52] on span "Performance" at bounding box center [177, 50] width 59 height 13
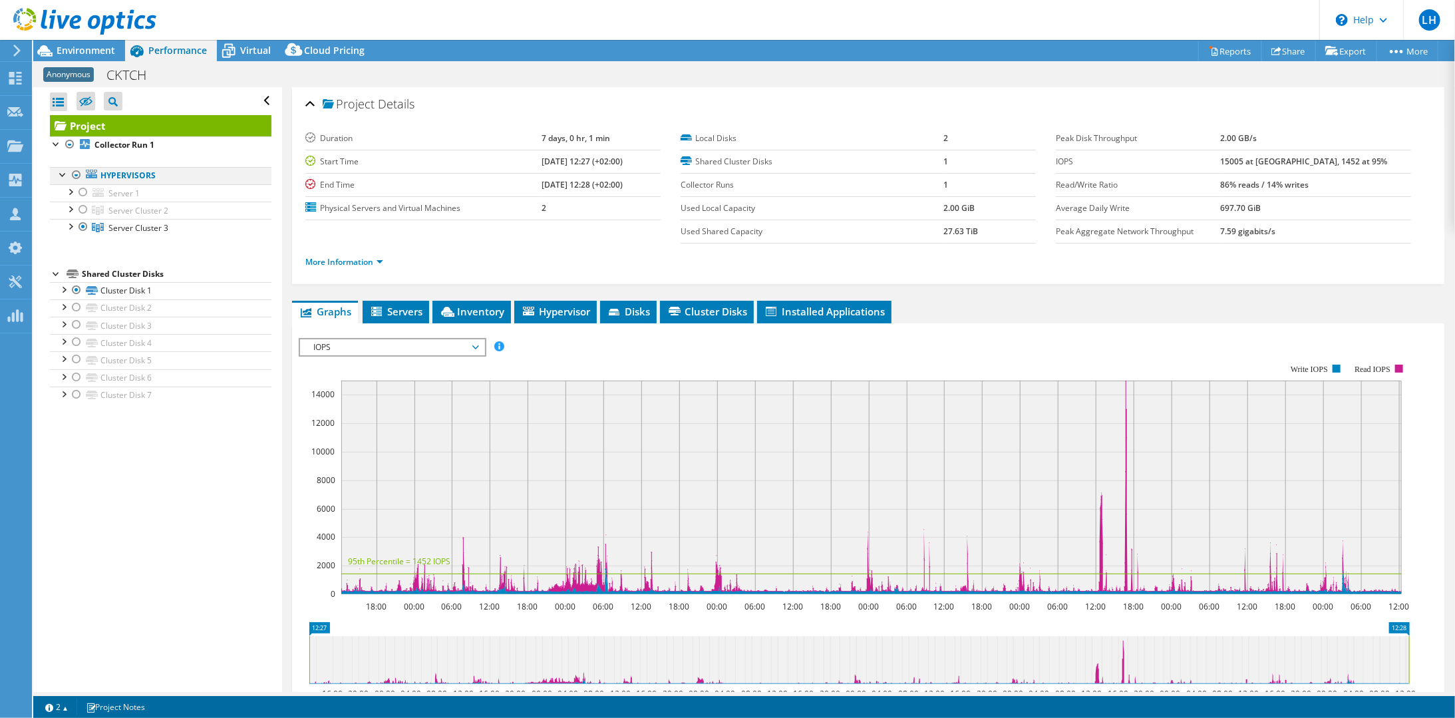
click at [73, 174] on div at bounding box center [76, 175] width 13 height 16
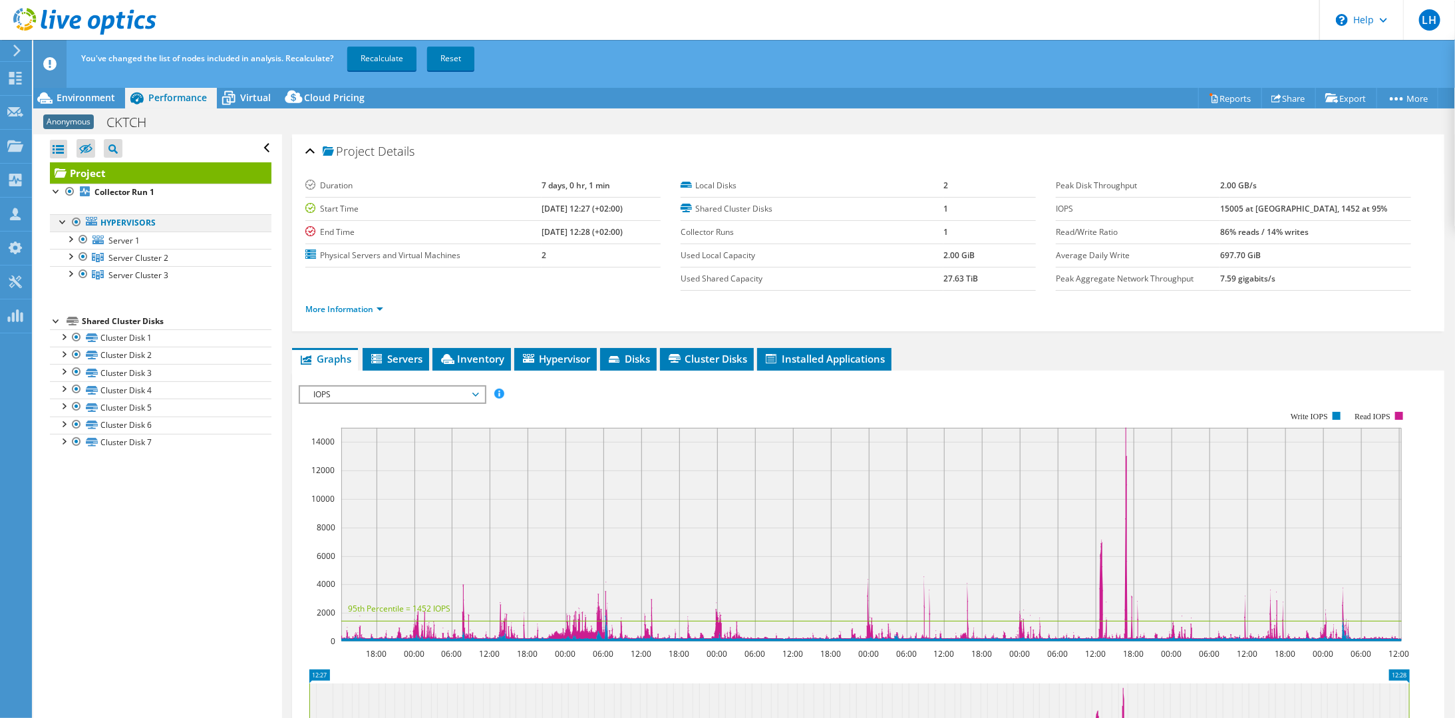
click at [74, 226] on div at bounding box center [76, 222] width 13 height 16
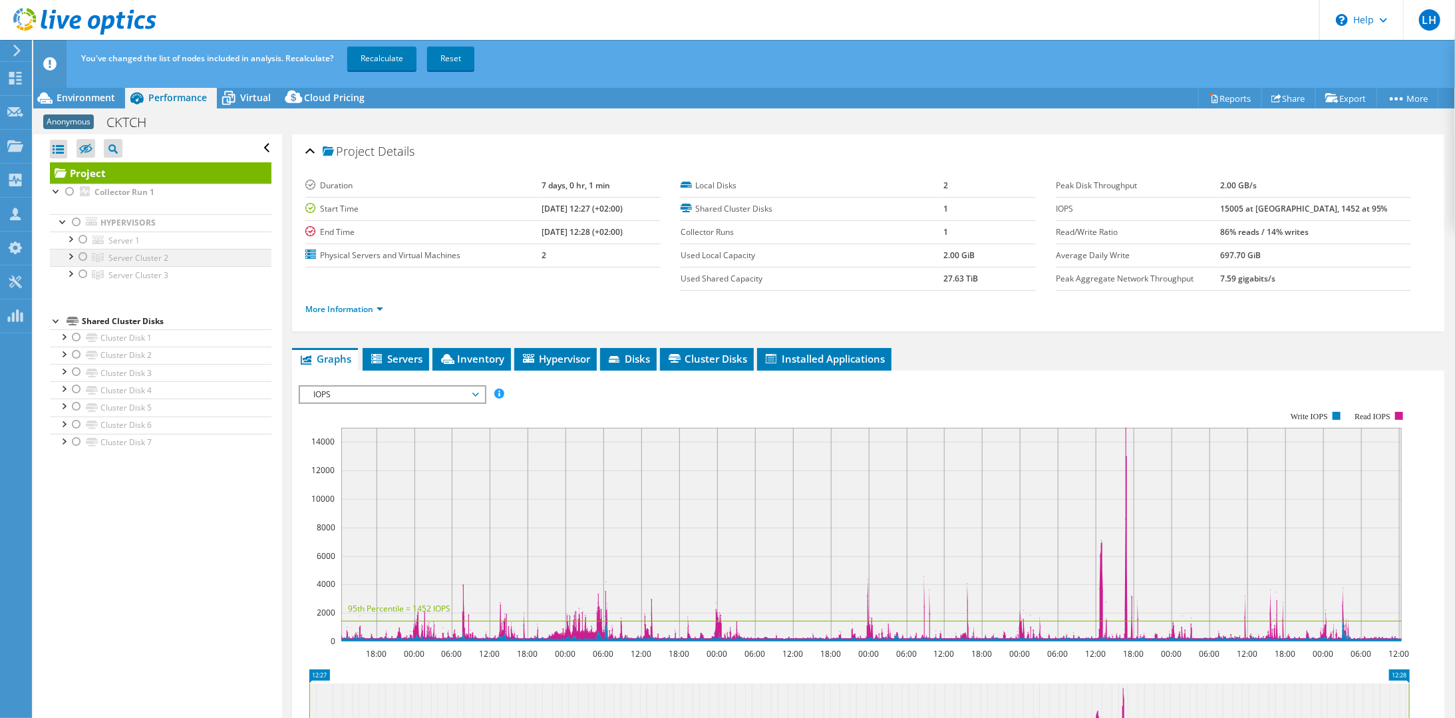
click at [83, 254] on div at bounding box center [82, 257] width 13 height 16
click at [67, 254] on div at bounding box center [69, 255] width 13 height 13
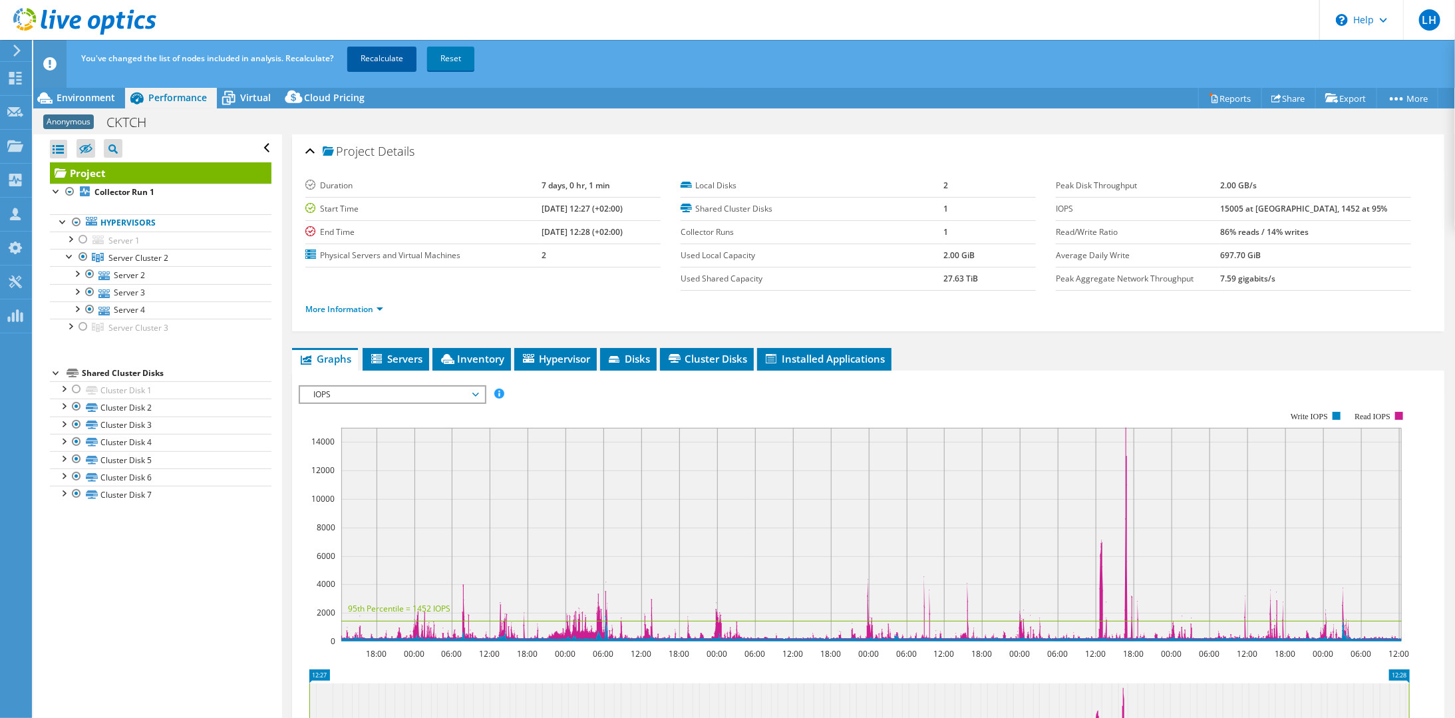
click at [392, 50] on link "Recalculate" at bounding box center [381, 59] width 69 height 24
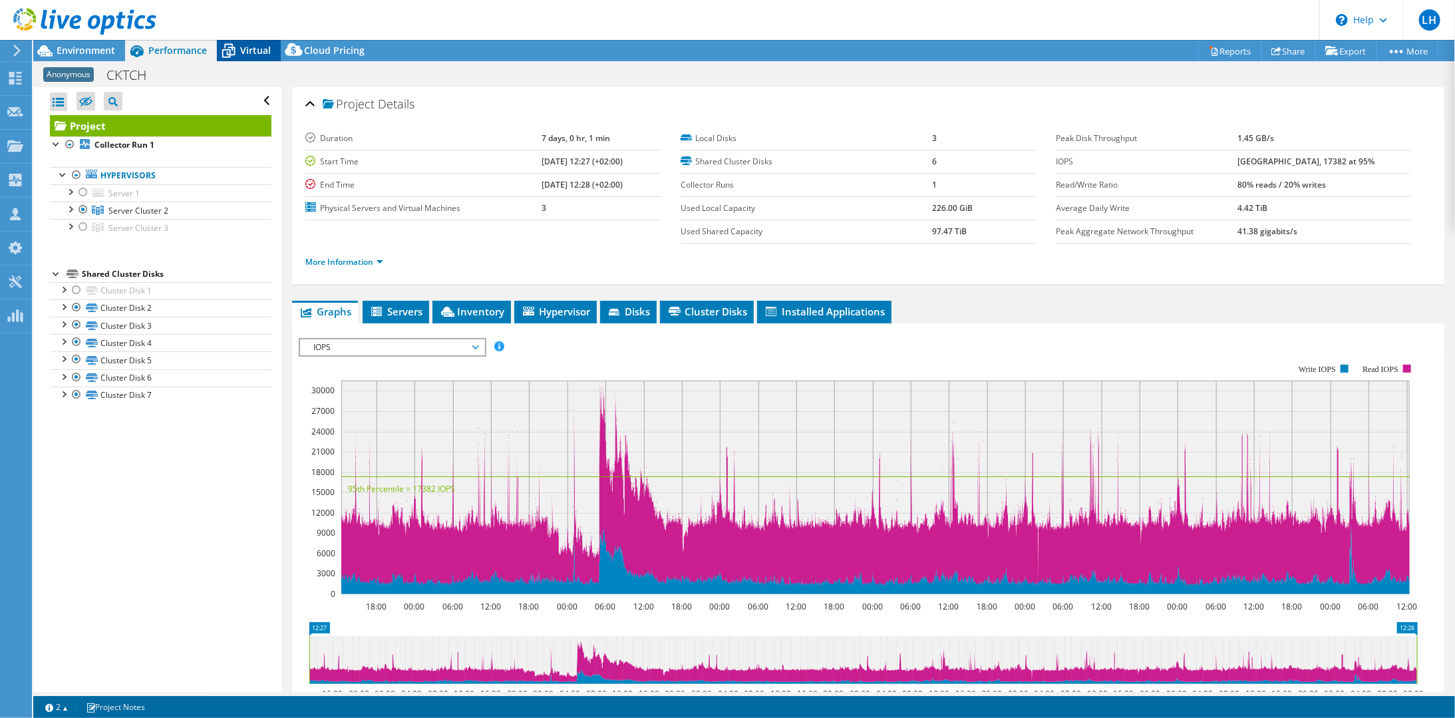
click at [252, 51] on span "Virtual" at bounding box center [255, 50] width 31 height 13
